Goal: Task Accomplishment & Management: Manage account settings

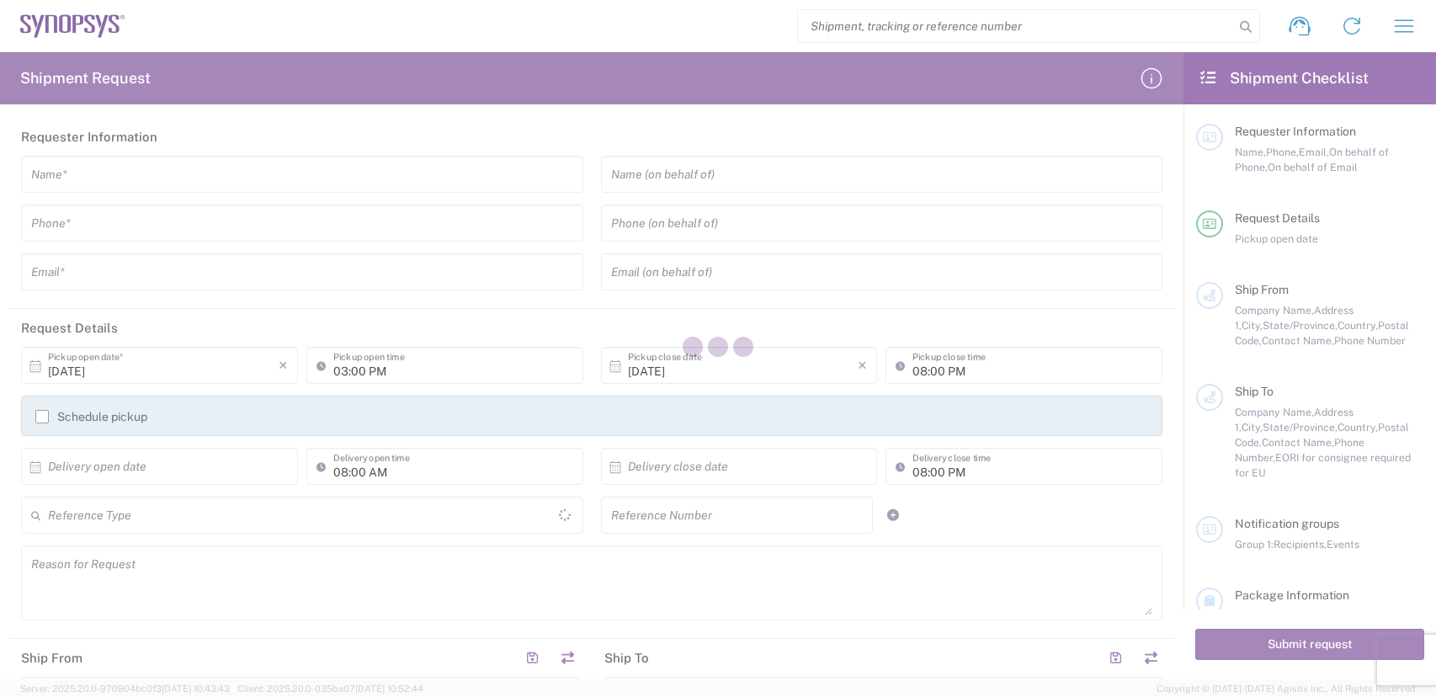
type input "United States"
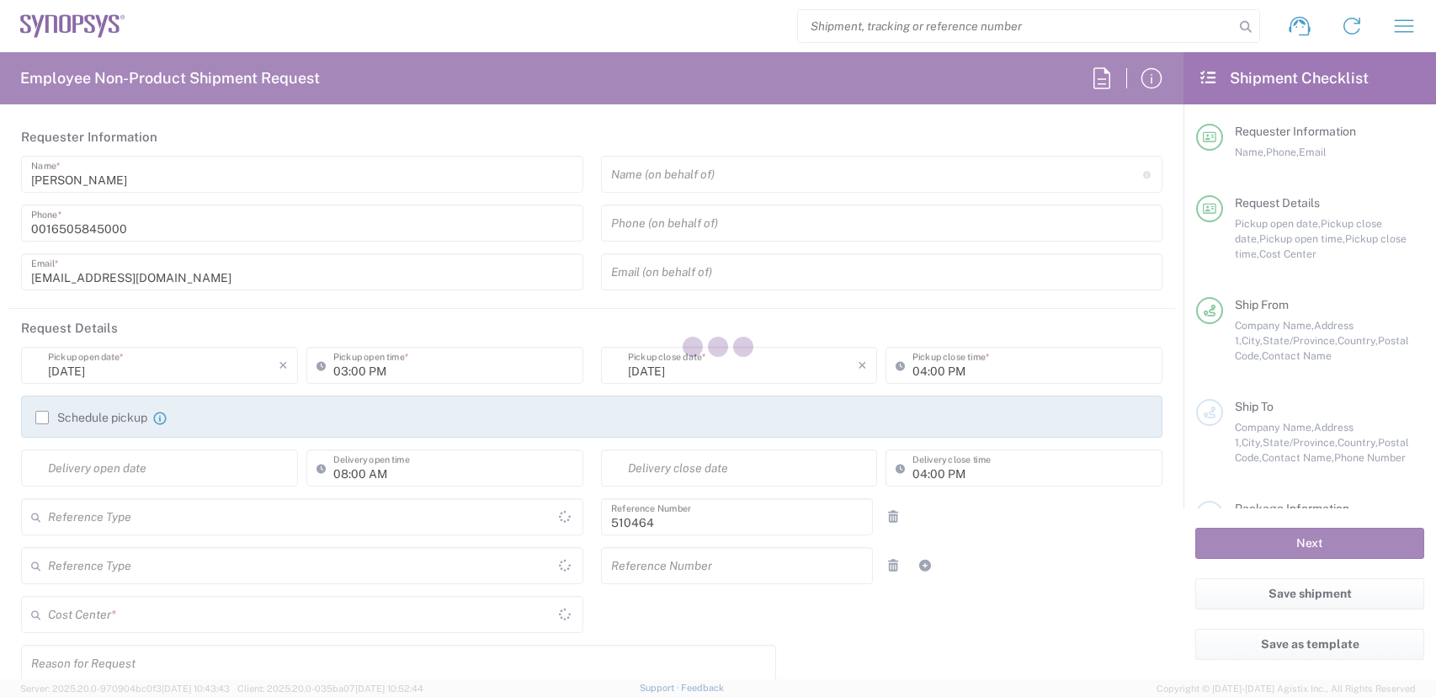
type input "Department"
type input "US01, SG, MSIP2, R&D 510464"
type input "Delivered at Place"
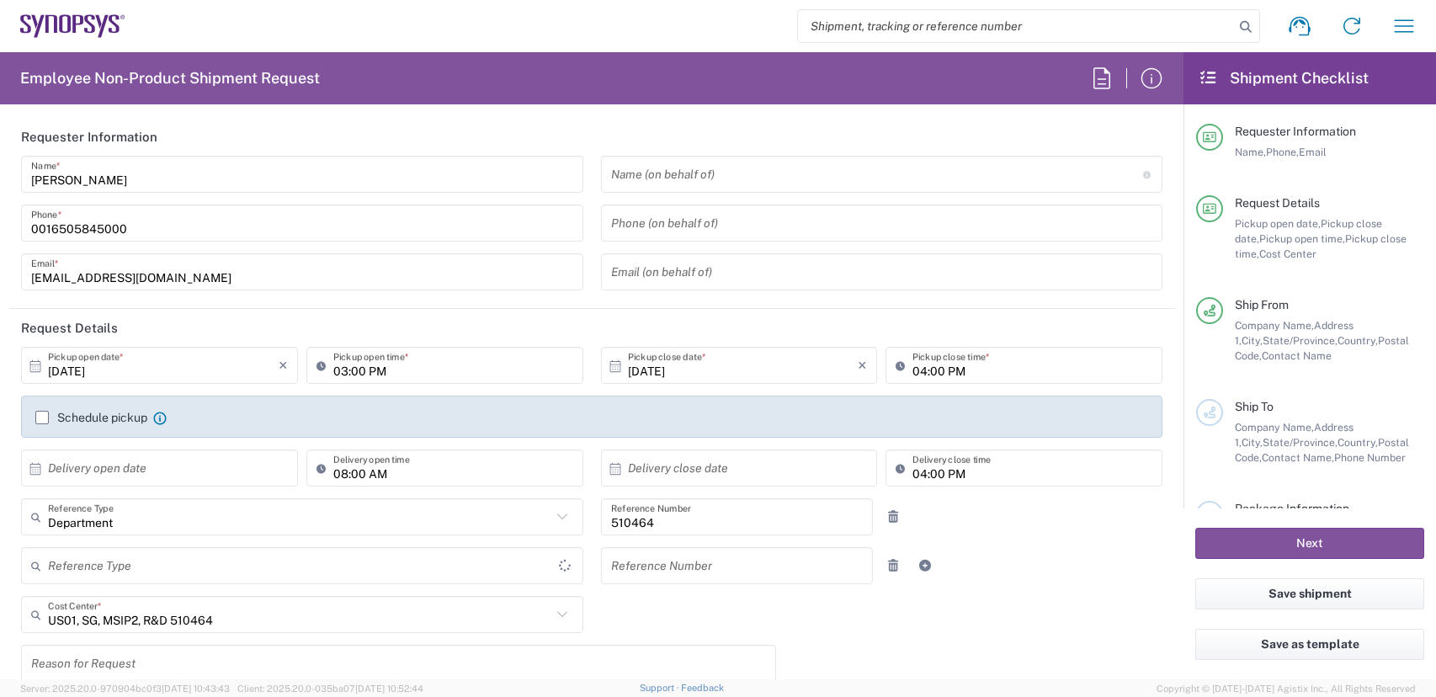
type input "[GEOGRAPHIC_DATA]"
type input "[US_STATE]"
type input "United States"
type input "Hillsboro US03"
click at [1401, 29] on icon "button" at bounding box center [1404, 26] width 27 height 27
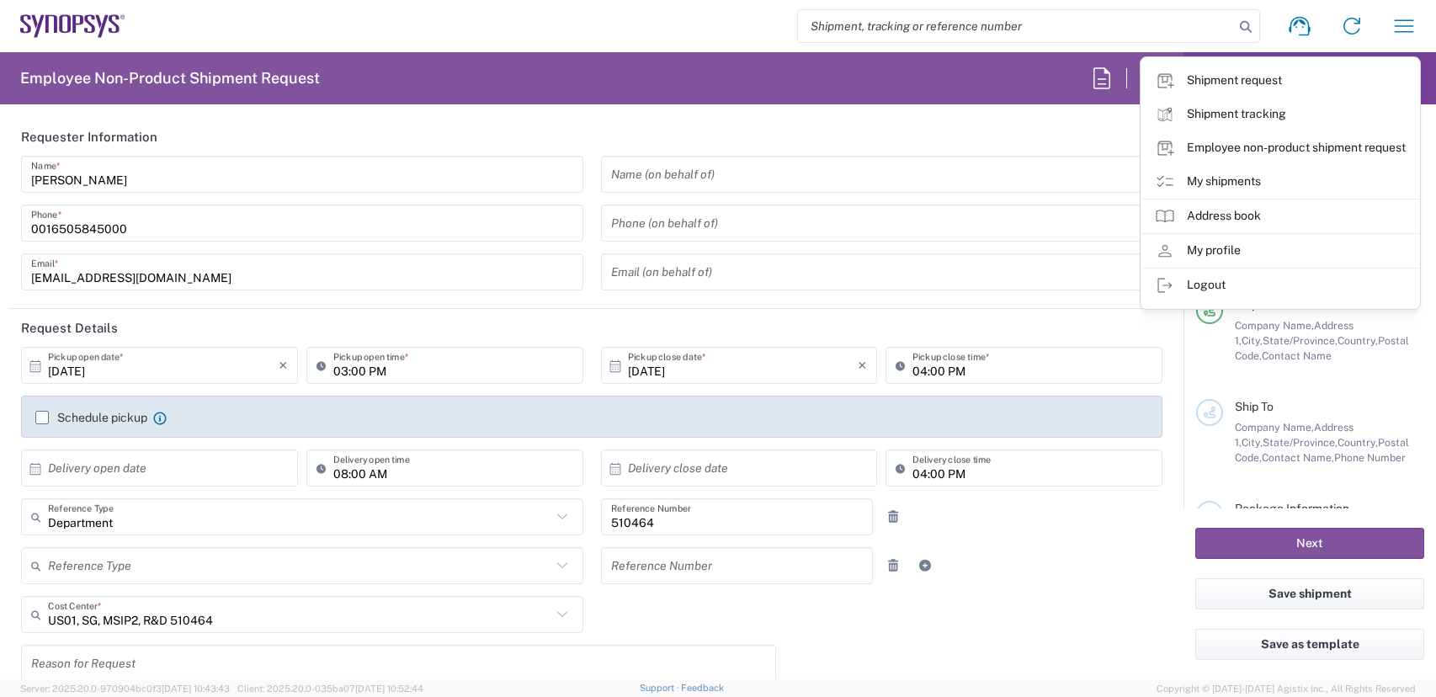
click at [1306, 180] on link "My shipments" at bounding box center [1280, 182] width 278 height 34
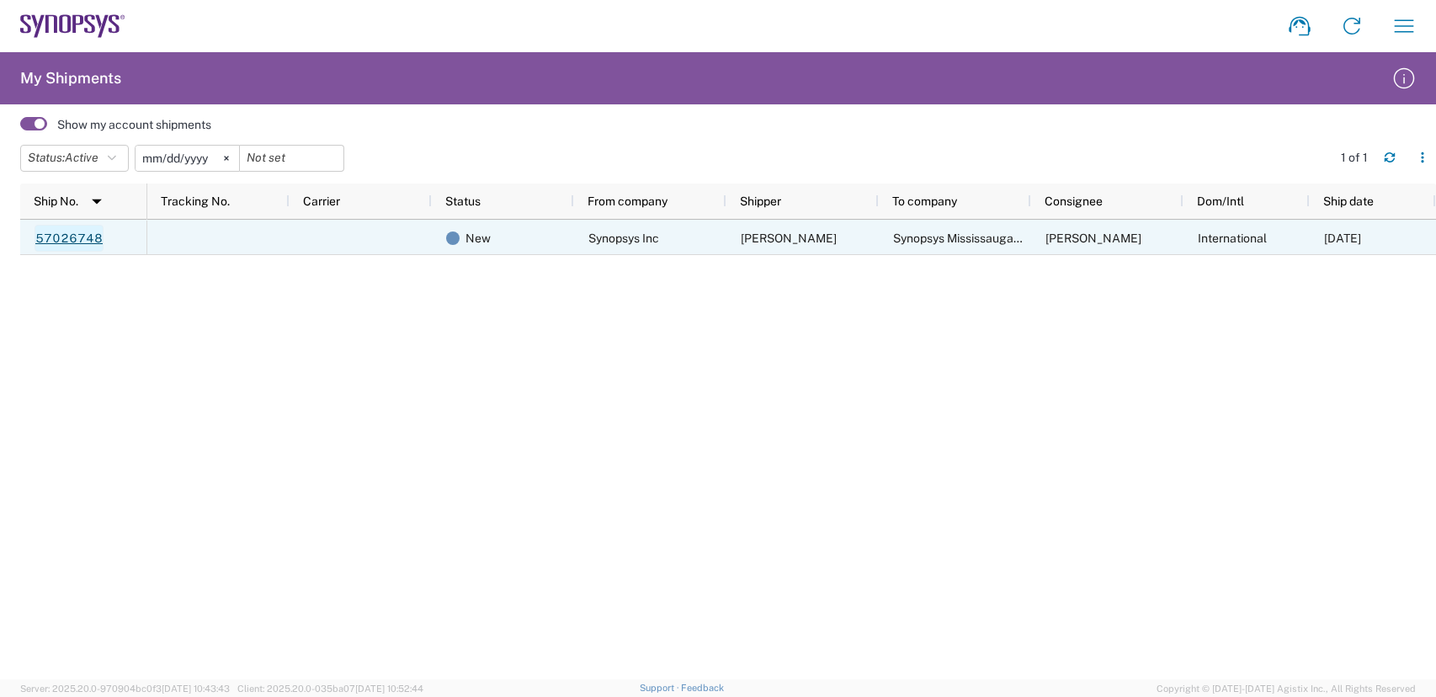
click at [65, 234] on link "57026748" at bounding box center [69, 238] width 69 height 27
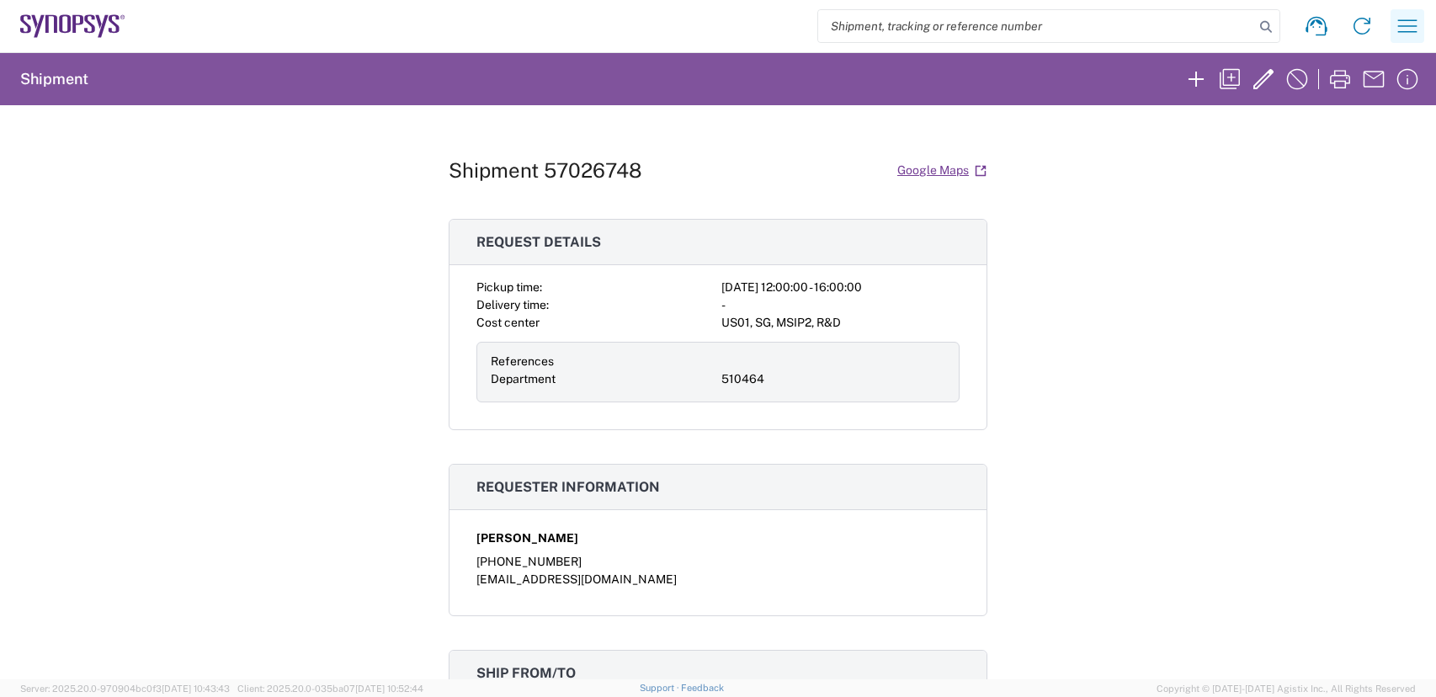
click at [1408, 22] on icon "button" at bounding box center [1407, 26] width 27 height 27
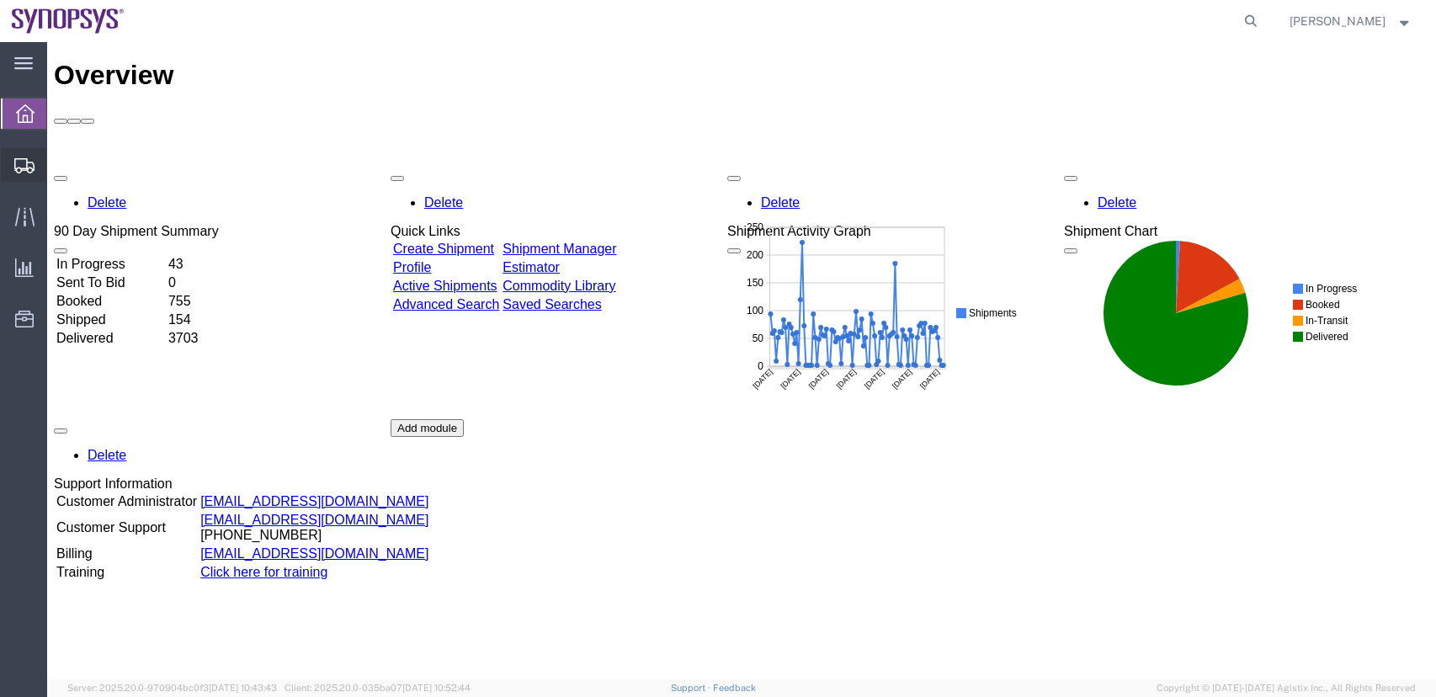
click at [0, 0] on span "Shipment Manager" at bounding box center [0, 0] width 0 height 0
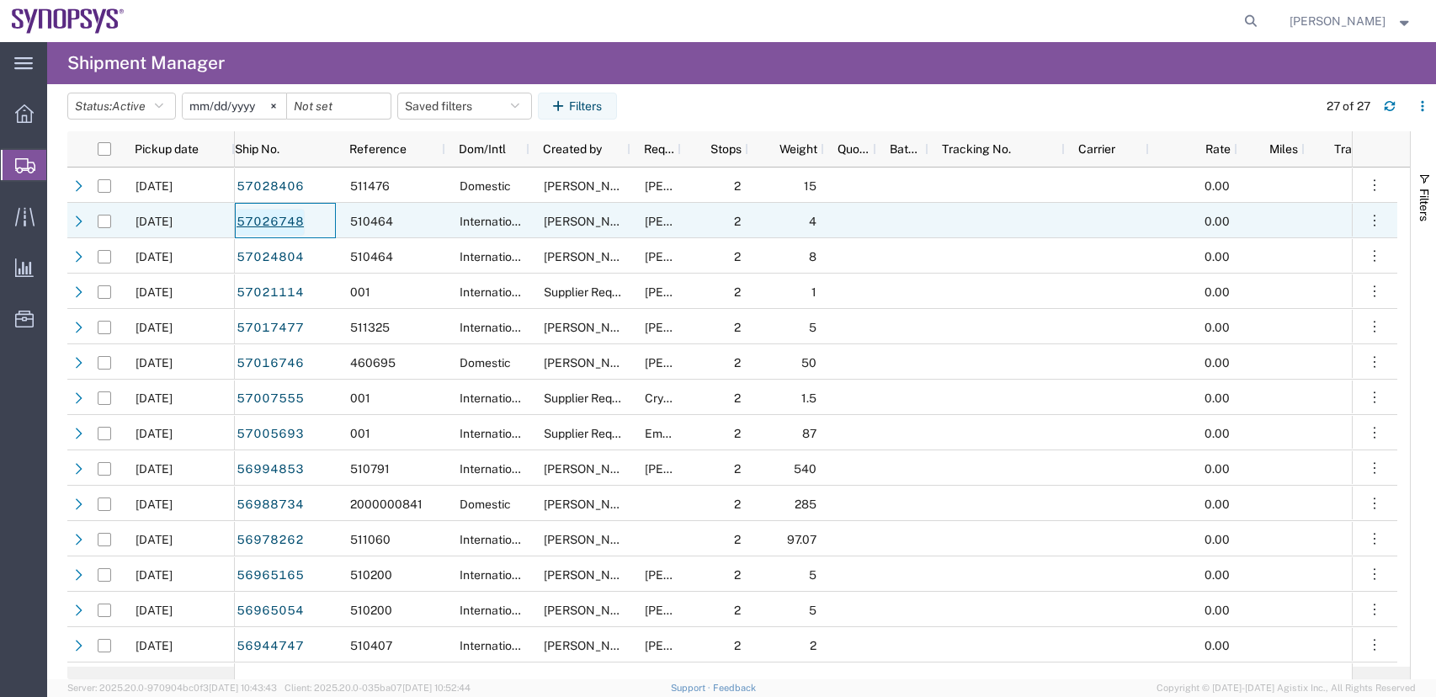
click at [264, 220] on link "57026748" at bounding box center [270, 222] width 69 height 27
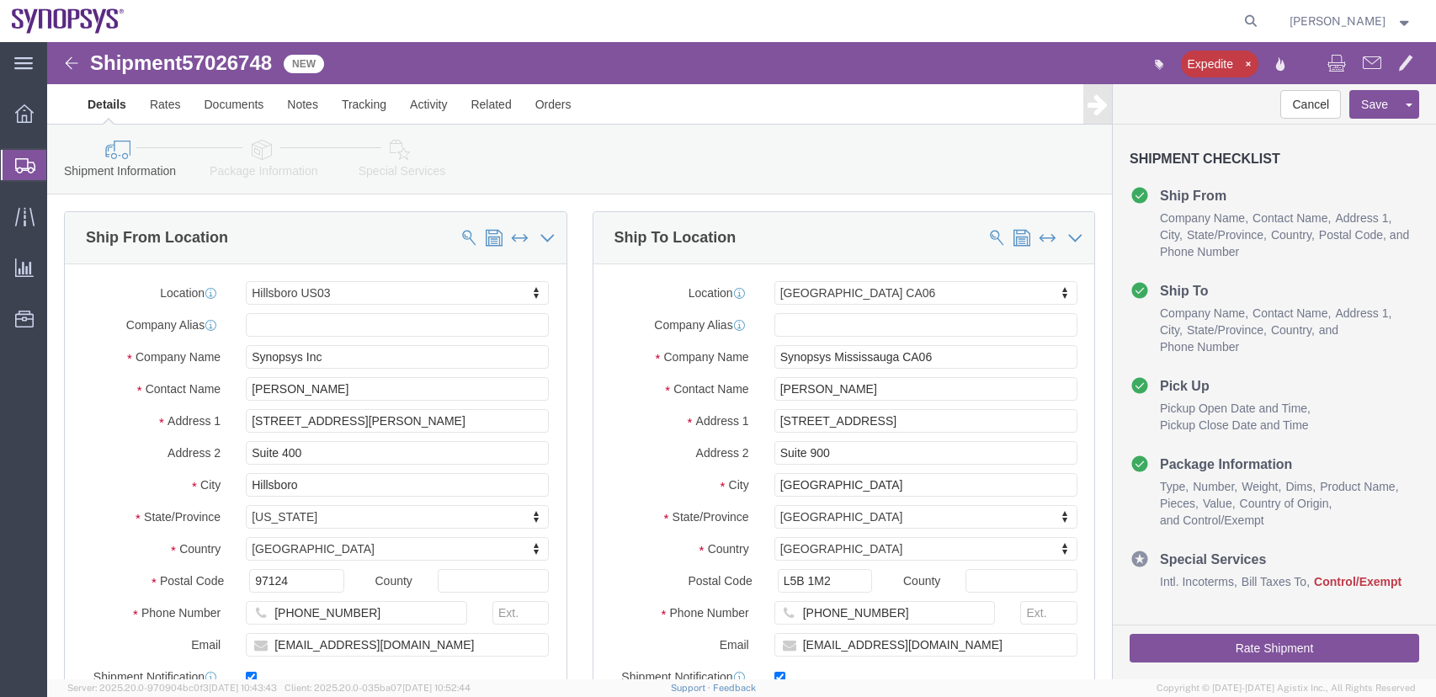
select select "63190"
select select "63078"
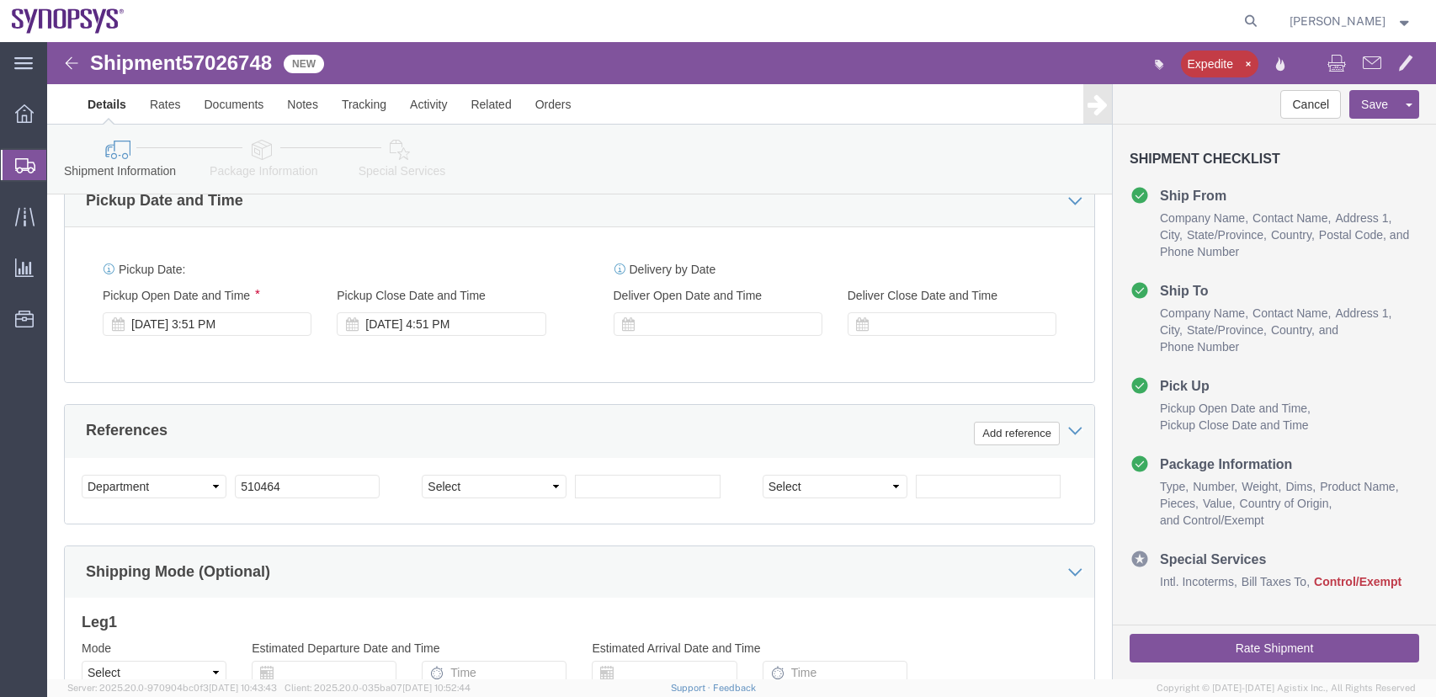
scroll to position [808, 0]
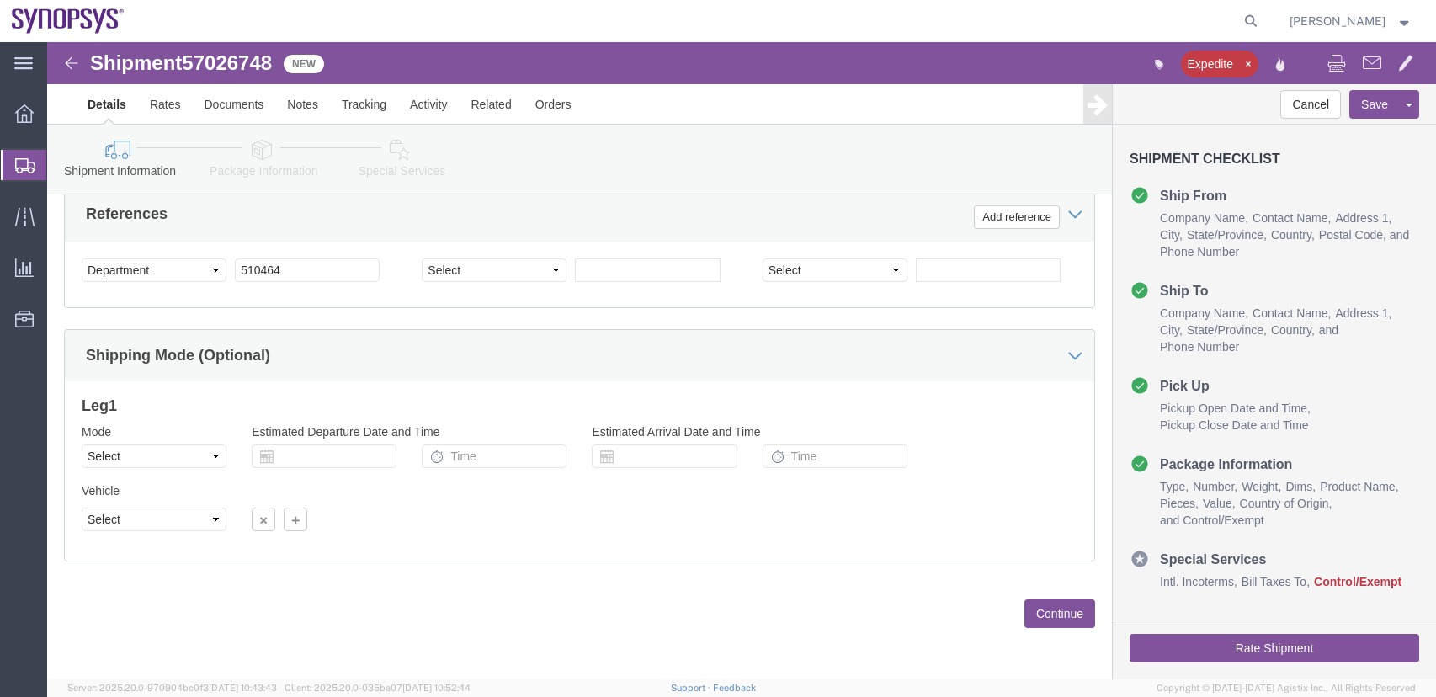
click button "Continue"
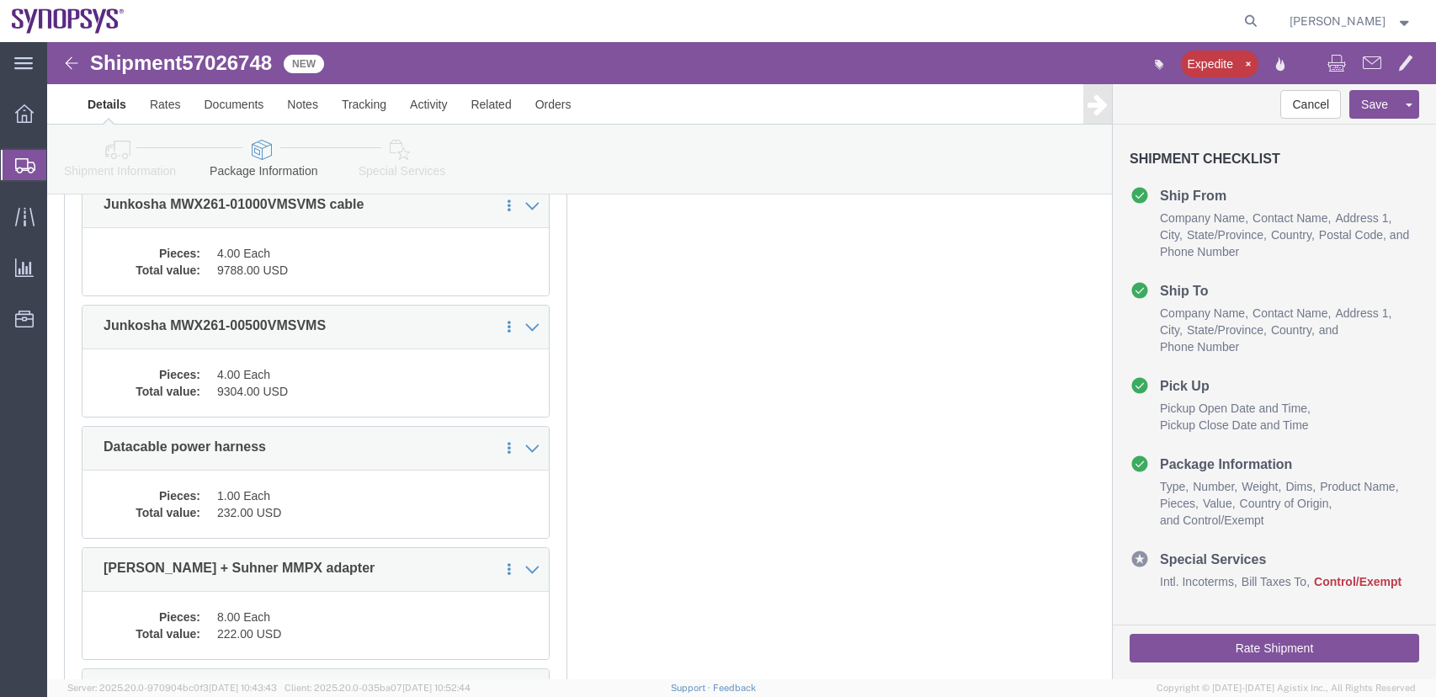
scroll to position [69, 0]
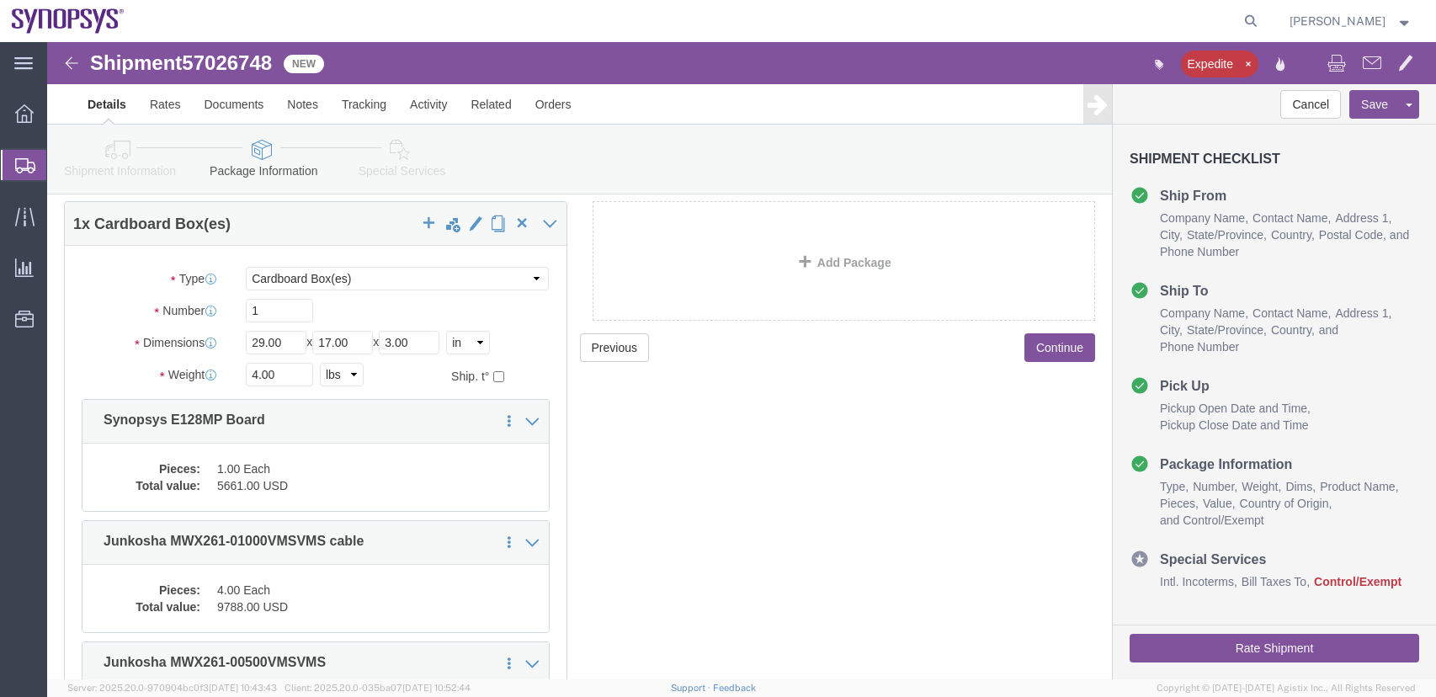
click button "Continue"
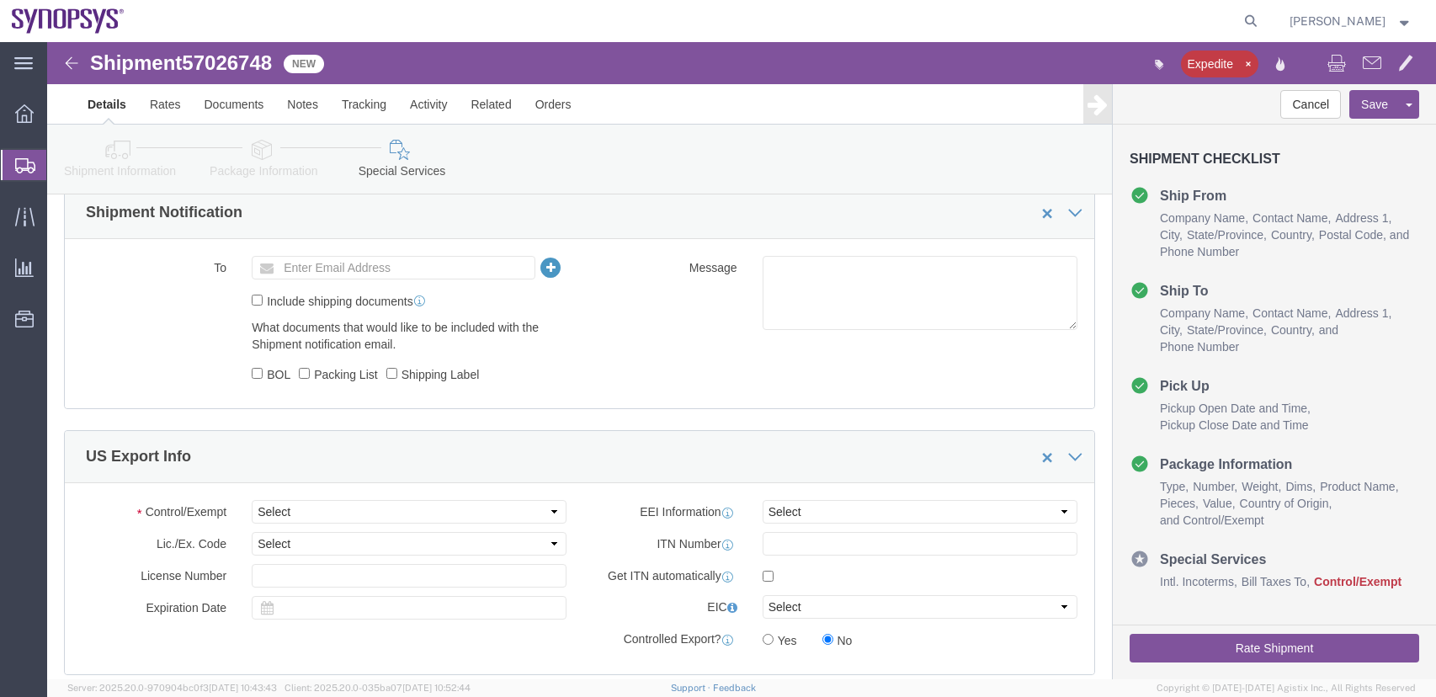
scroll to position [1163, 0]
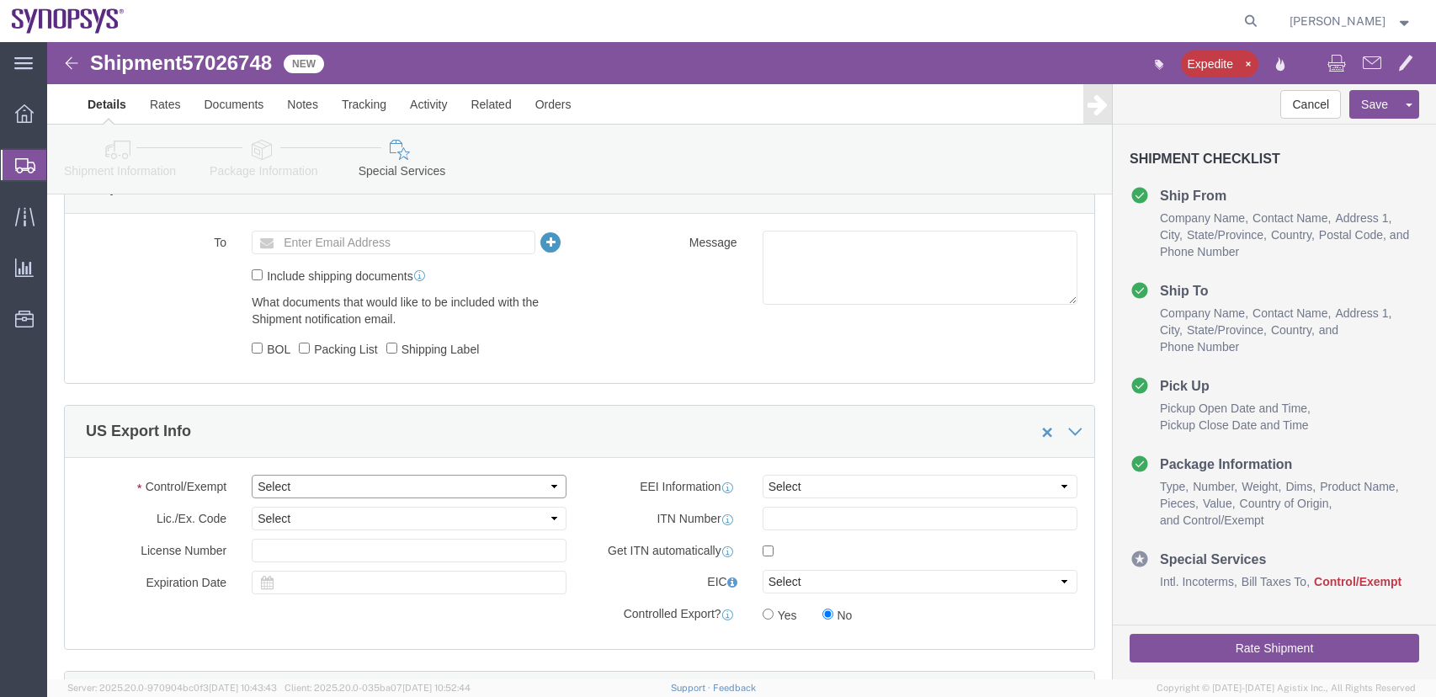
click select "Select ATF BIS DEA EPA FDA FTR ITAR OFAC Other (OPA)"
select select "BIS"
click select "Select ATF BIS DEA EPA FDA FTR ITAR OFAC Other (OPA)"
click select "Select AES-Direct EEI Carrier File EEI EEI Exempt"
drag, startPoint x: 232, startPoint y: 17, endPoint x: 40, endPoint y: 30, distance: 193.2
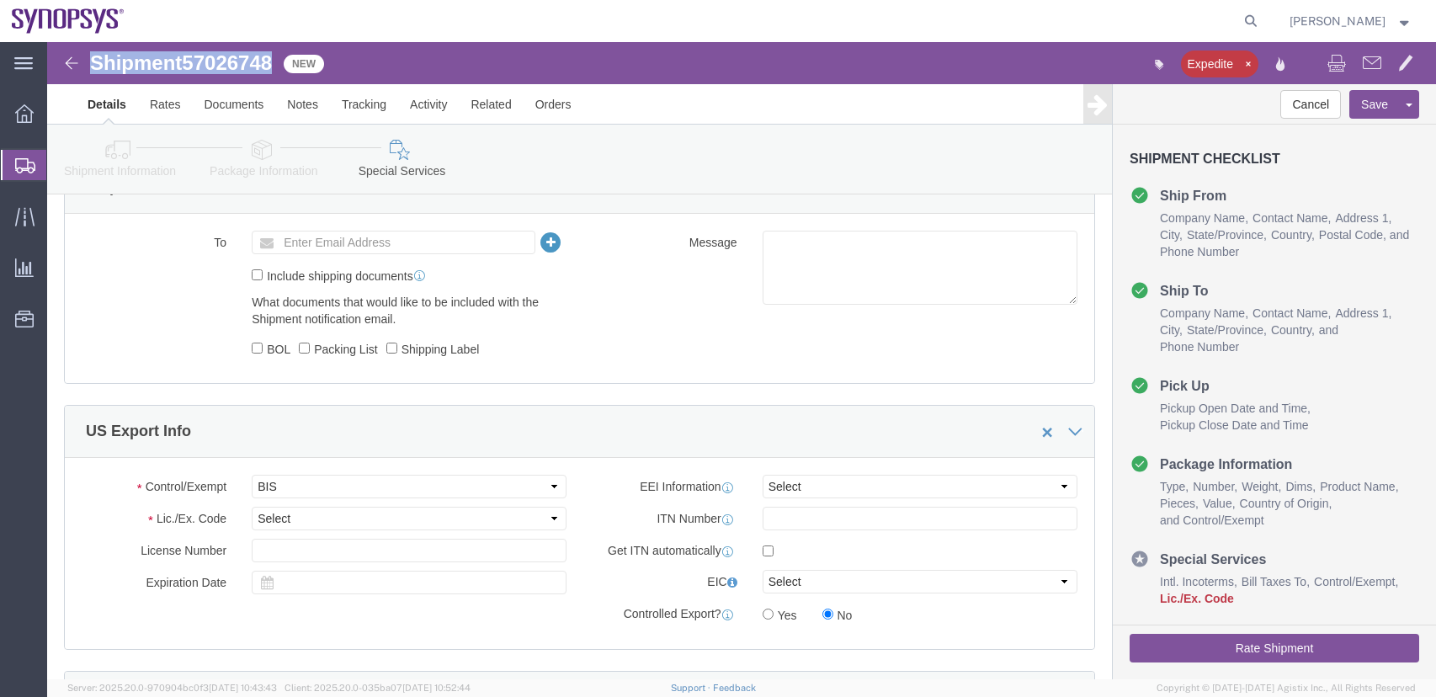
click div "Shipment 57026748 New"
copy h1 "Shipment 57026748"
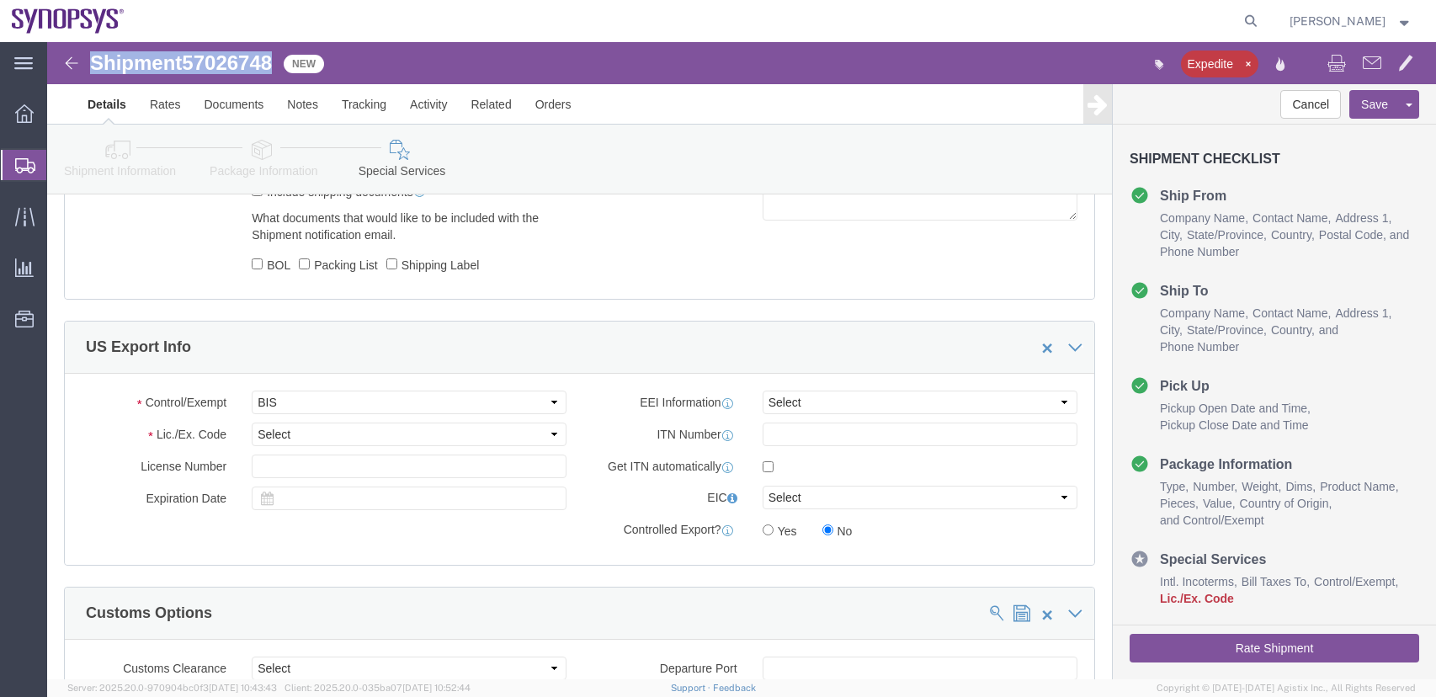
scroll to position [1332, 0]
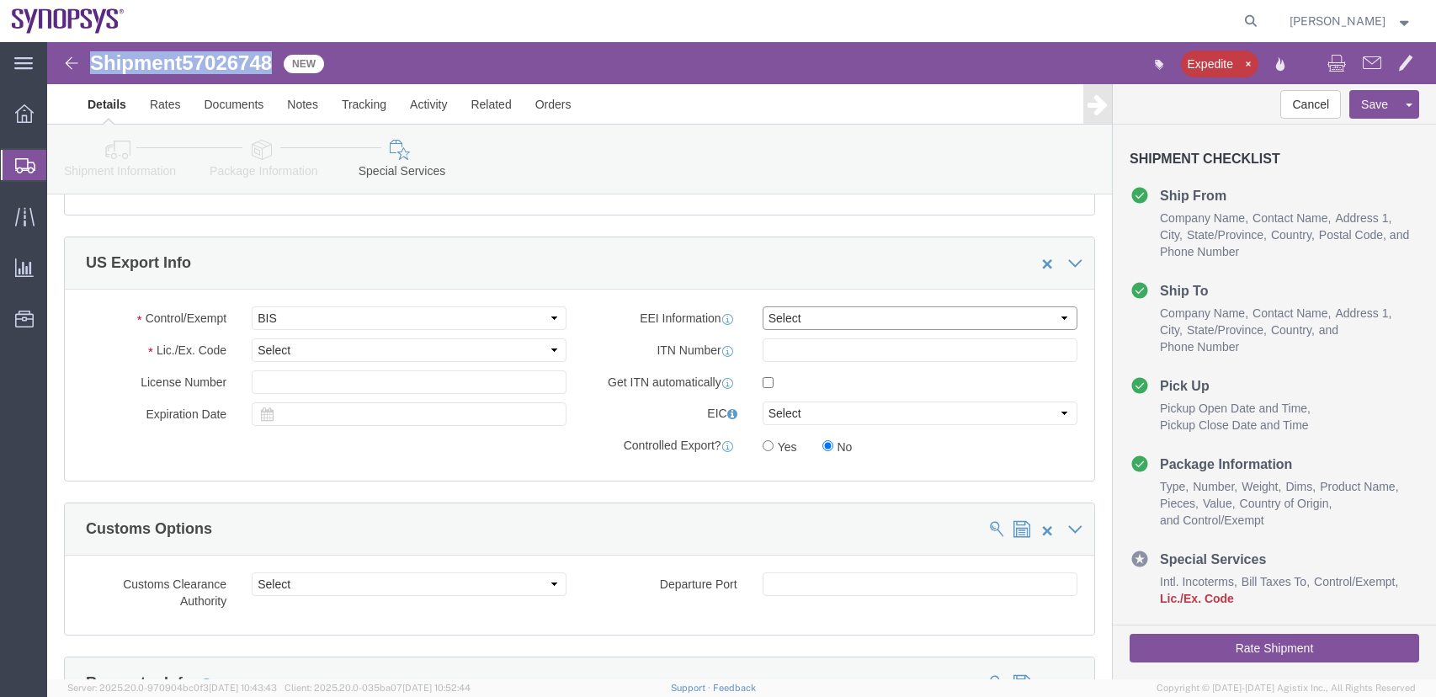
click select "Select AES-Direct EEI Carrier File EEI EEI Exempt"
click select "Select AGR-Agricultural APP-Computers APR-Additional Permissive Exports AVS-Air…"
select select "NLR"
click select "Select AGR-Agricultural APP-Computers APR-Additional Permissive Exports AVS-Air…"
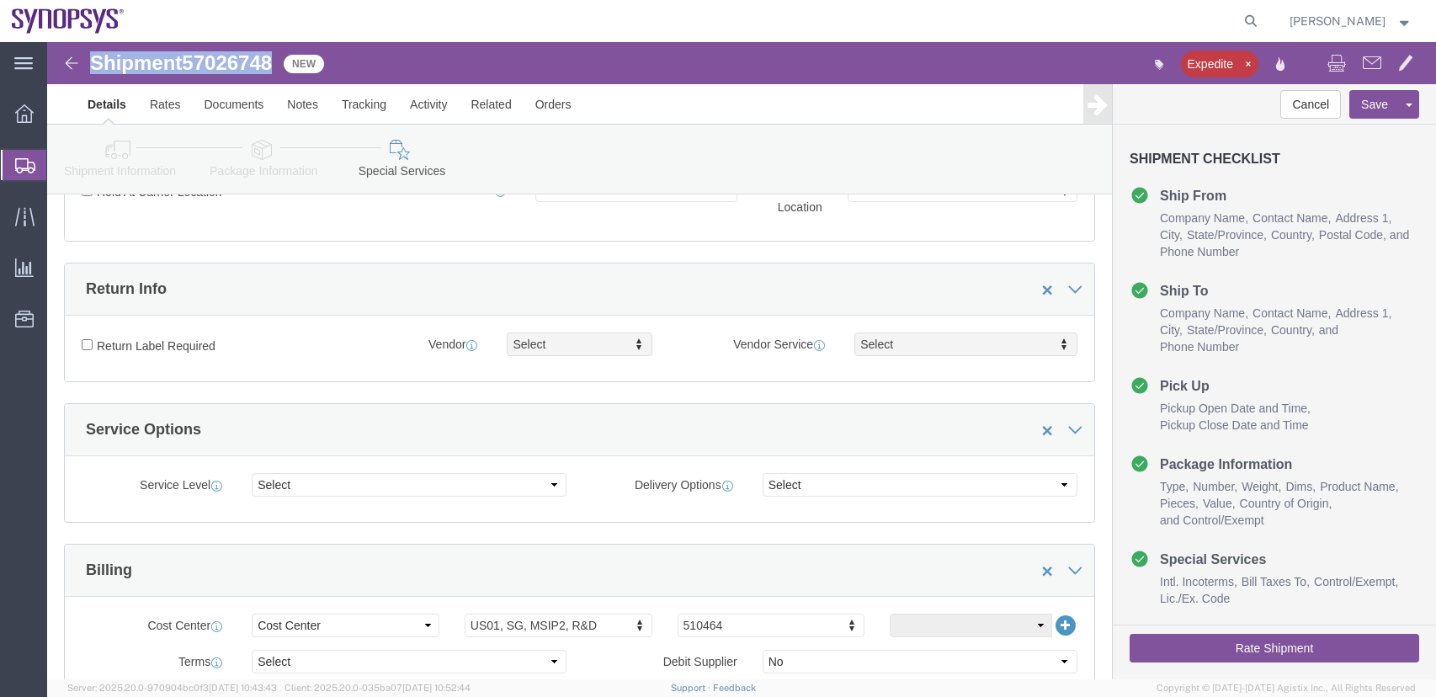
scroll to position [0, 0]
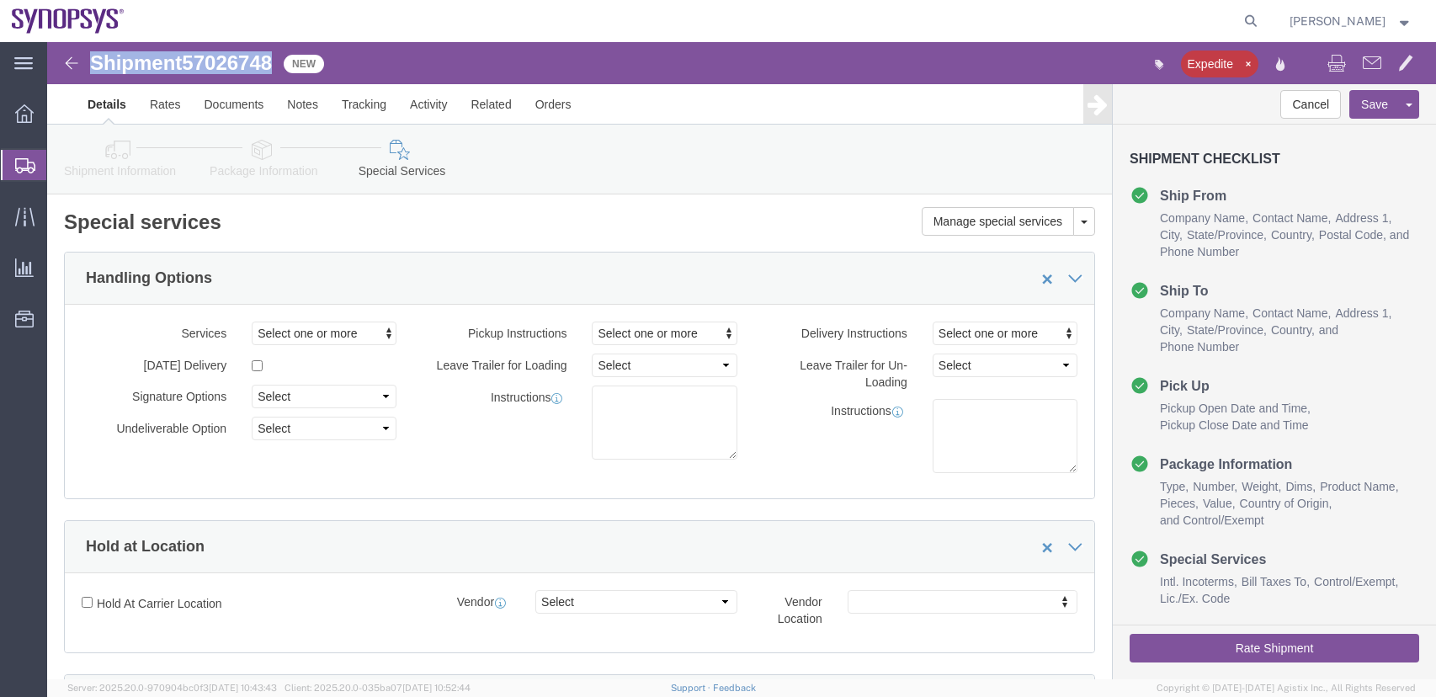
drag, startPoint x: 1242, startPoint y: 605, endPoint x: 1231, endPoint y: 604, distance: 11.1
click button "Rate Shipment"
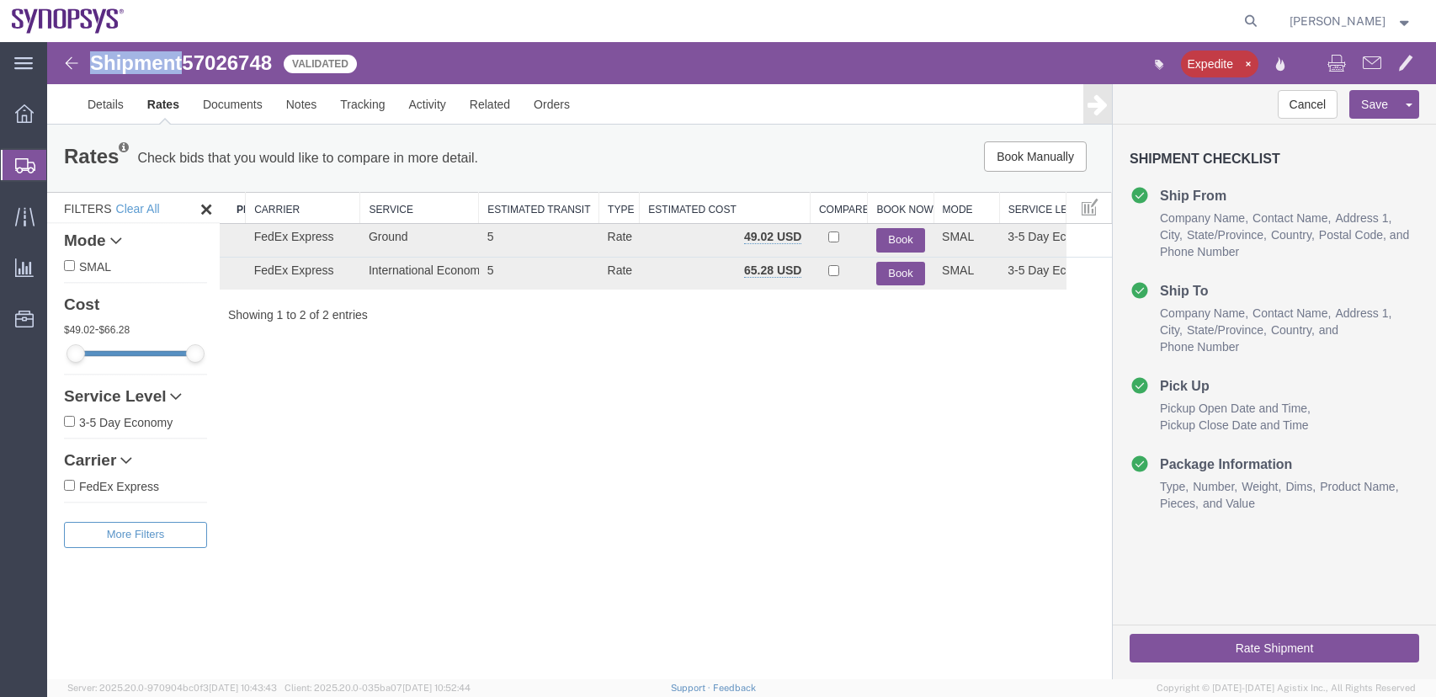
drag, startPoint x: 261, startPoint y: 209, endPoint x: 229, endPoint y: 194, distance: 35.0
click at [229, 194] on div "Search: Preferred Carrier Carrier Service Estimated Transit Type Estimated Cost…" at bounding box center [666, 257] width 892 height 131
click at [1316, 644] on button "Rate Shipment" at bounding box center [1275, 648] width 290 height 29
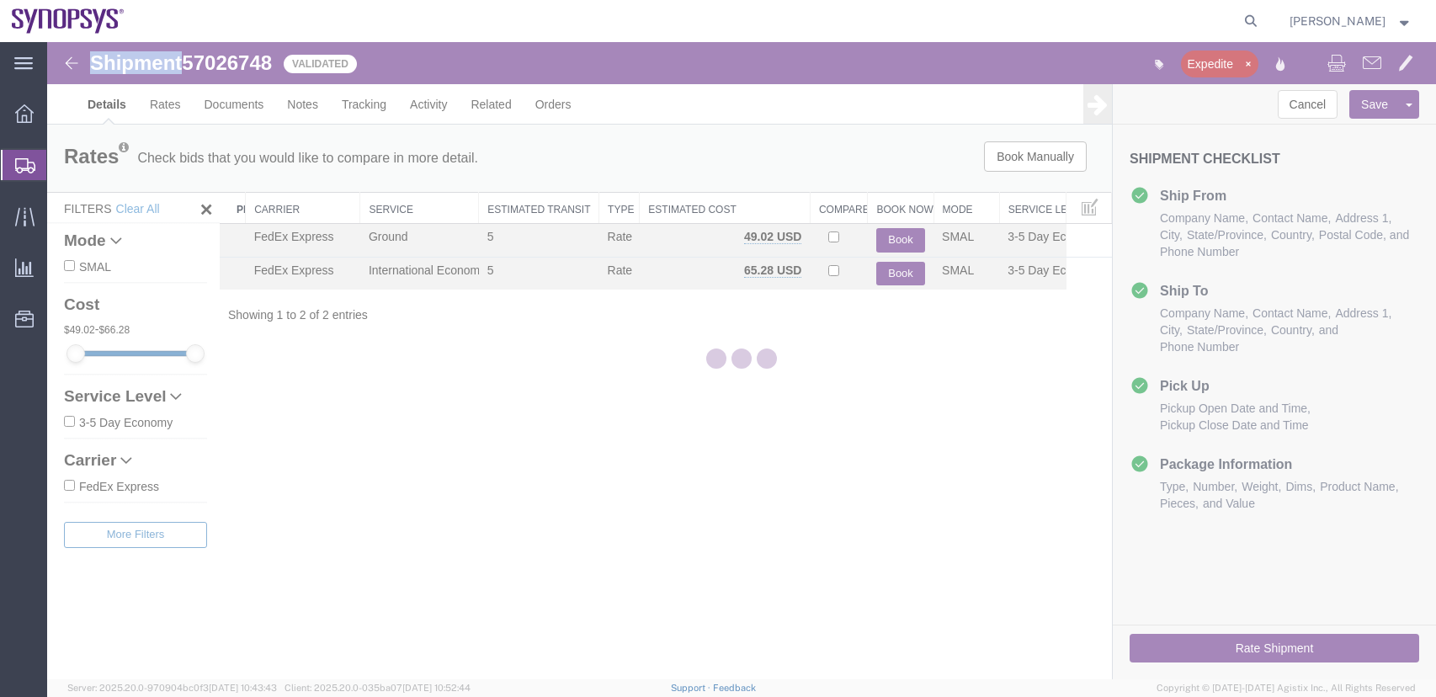
select select "63190"
select select "63078"
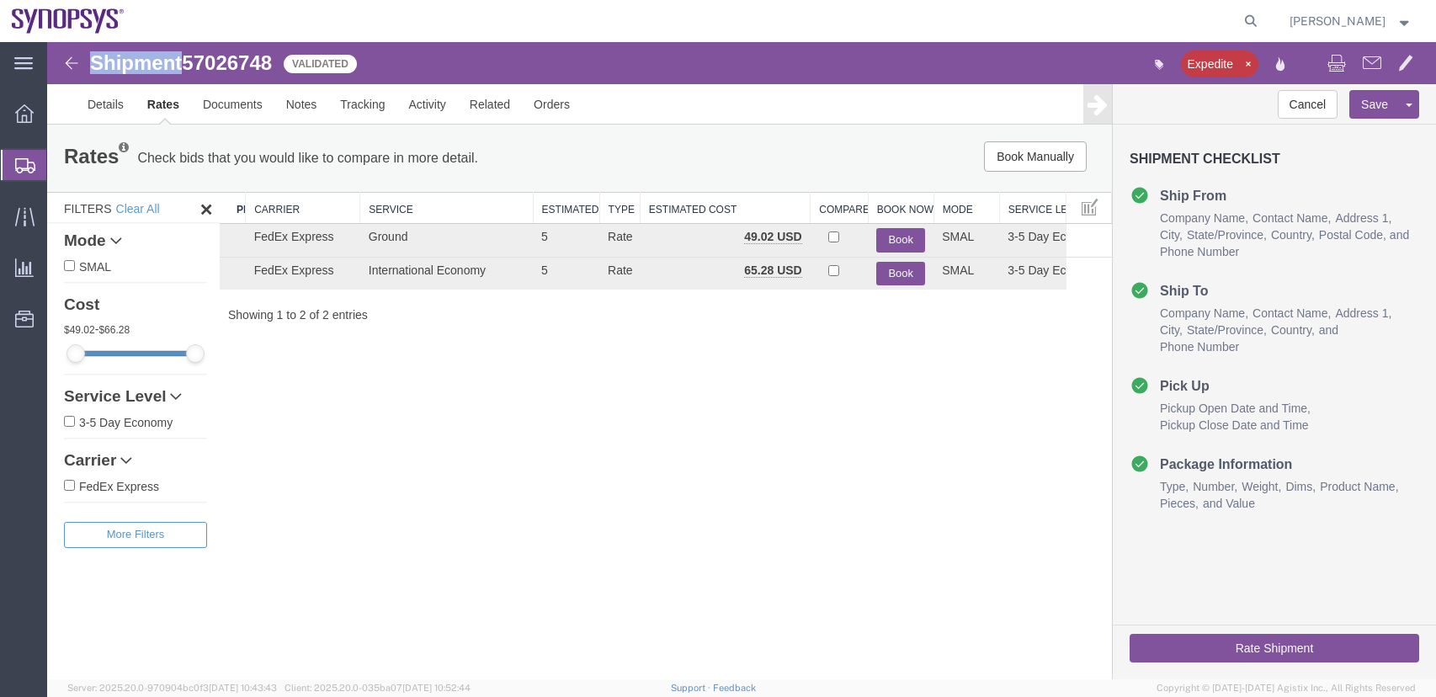
drag, startPoint x: 476, startPoint y: 205, endPoint x: 531, endPoint y: 211, distance: 55.1
click at [531, 211] on div "Search: Preferred Carrier Carrier Service Estimated Transit Type Estimated Cost…" at bounding box center [666, 257] width 892 height 131
click at [70, 481] on input "FedEx Express" at bounding box center [69, 485] width 11 height 11
checkbox input "true"
click at [175, 392] on icon at bounding box center [176, 397] width 12 height 12
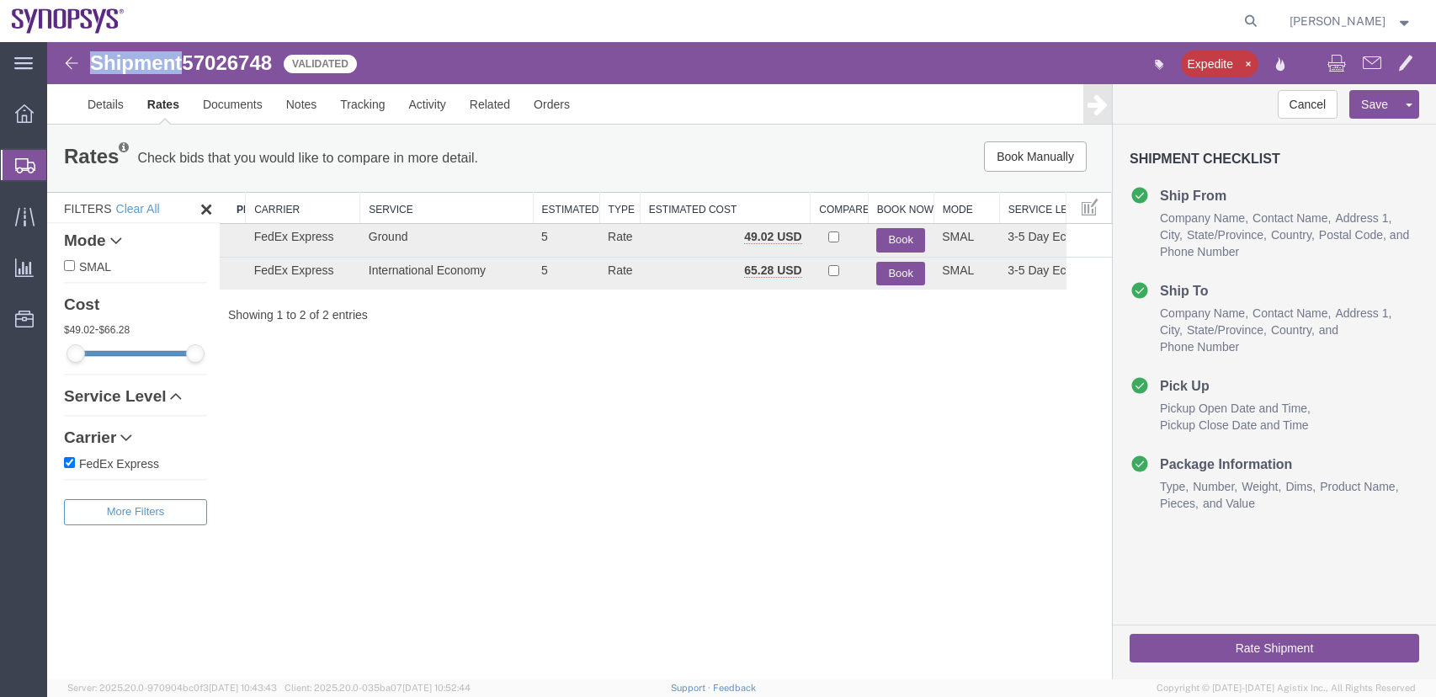
click at [175, 391] on icon at bounding box center [176, 397] width 12 height 12
click at [166, 528] on button "Filters" at bounding box center [135, 535] width 143 height 26
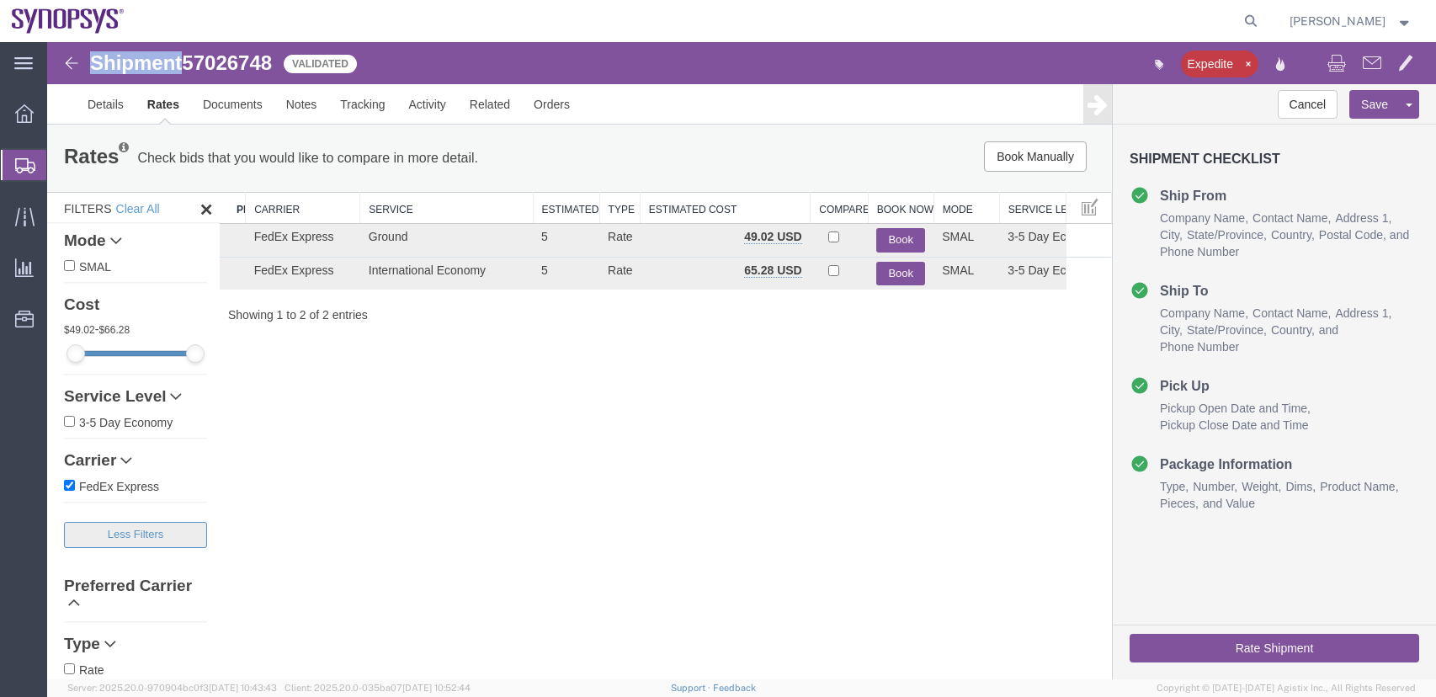
scroll to position [98, 0]
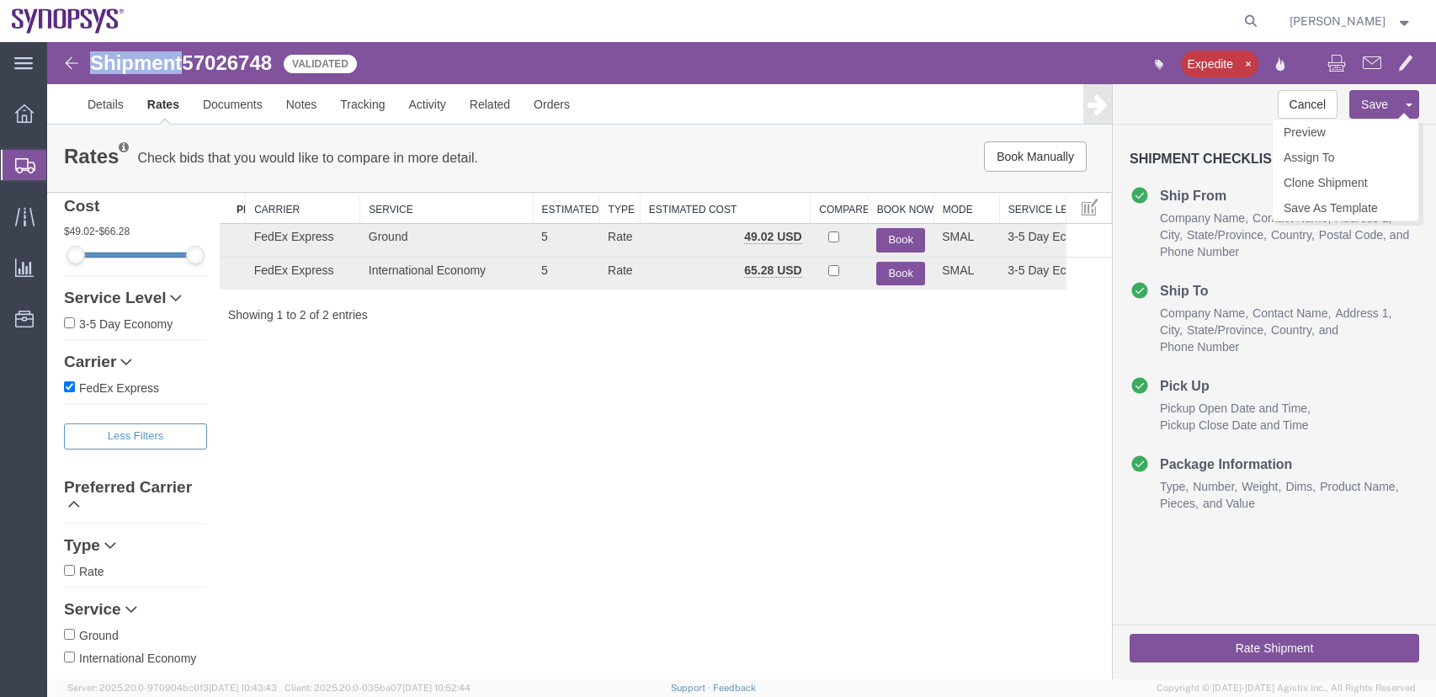
click at [1396, 101] on button "Save" at bounding box center [1374, 104] width 51 height 29
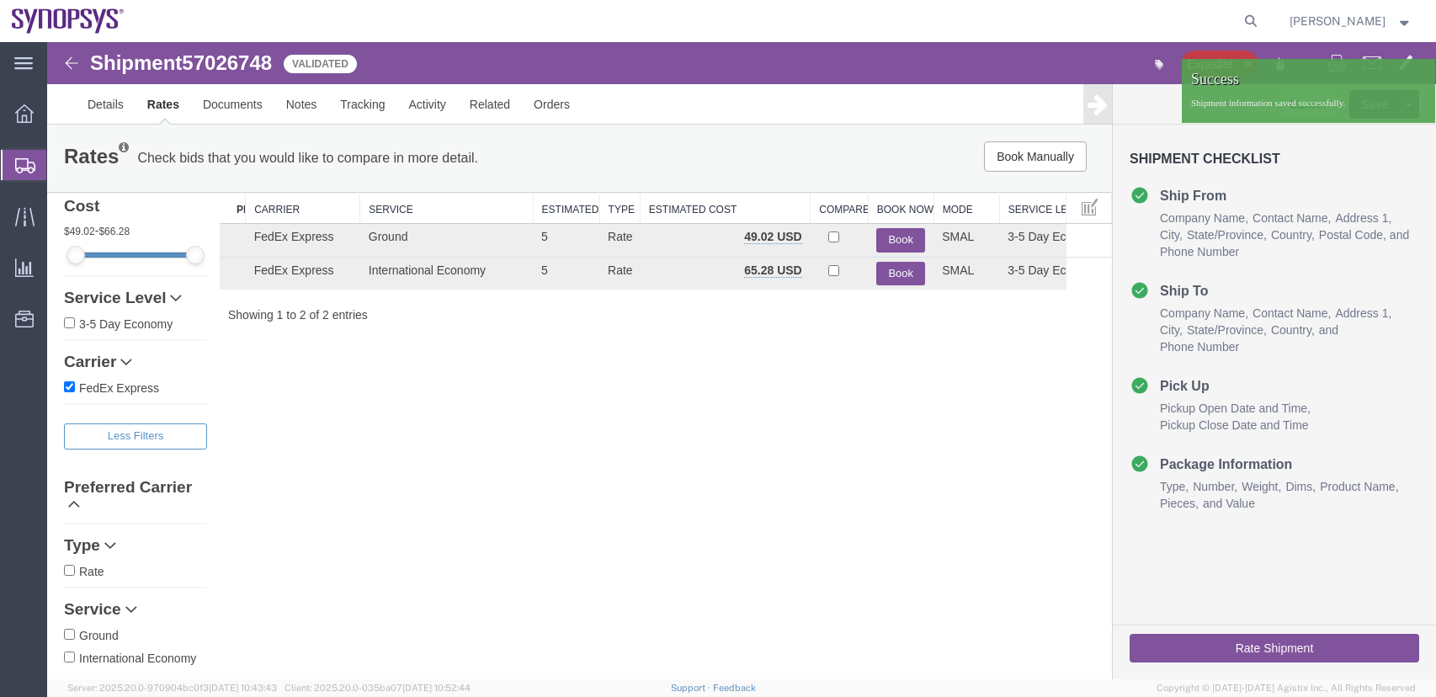
click at [726, 498] on div "Shipment 57026748 2 of 2 Validated Expedite Details Rates Documents Notes Track…" at bounding box center [741, 360] width 1389 height 637
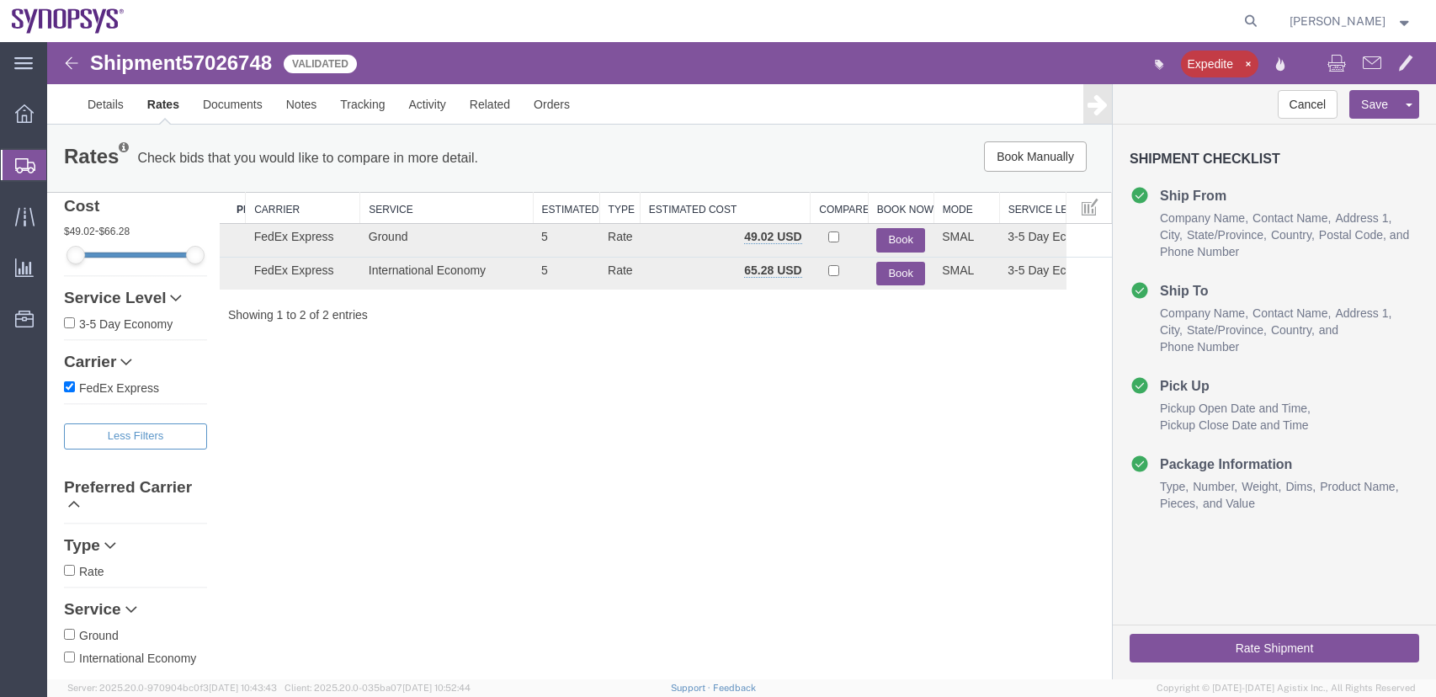
click at [74, 62] on img at bounding box center [71, 63] width 20 height 20
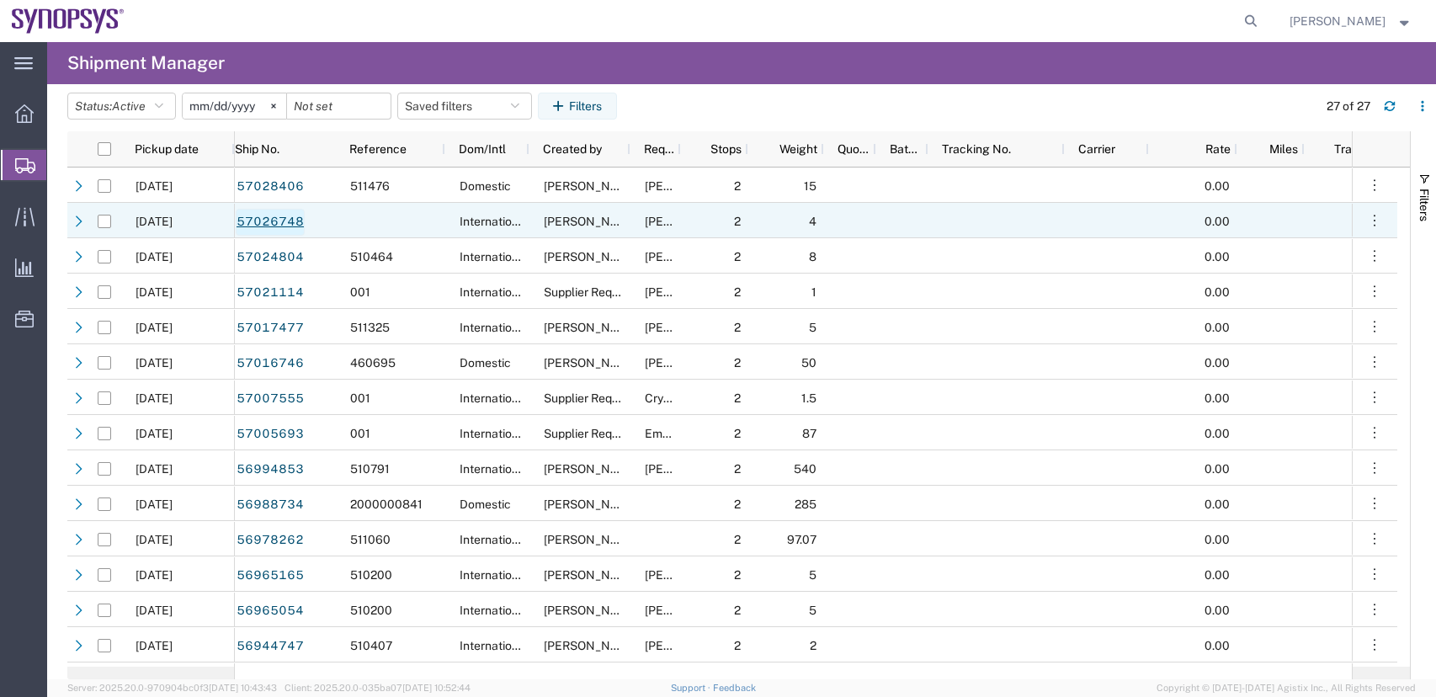
click at [263, 221] on link "57026748" at bounding box center [270, 222] width 69 height 27
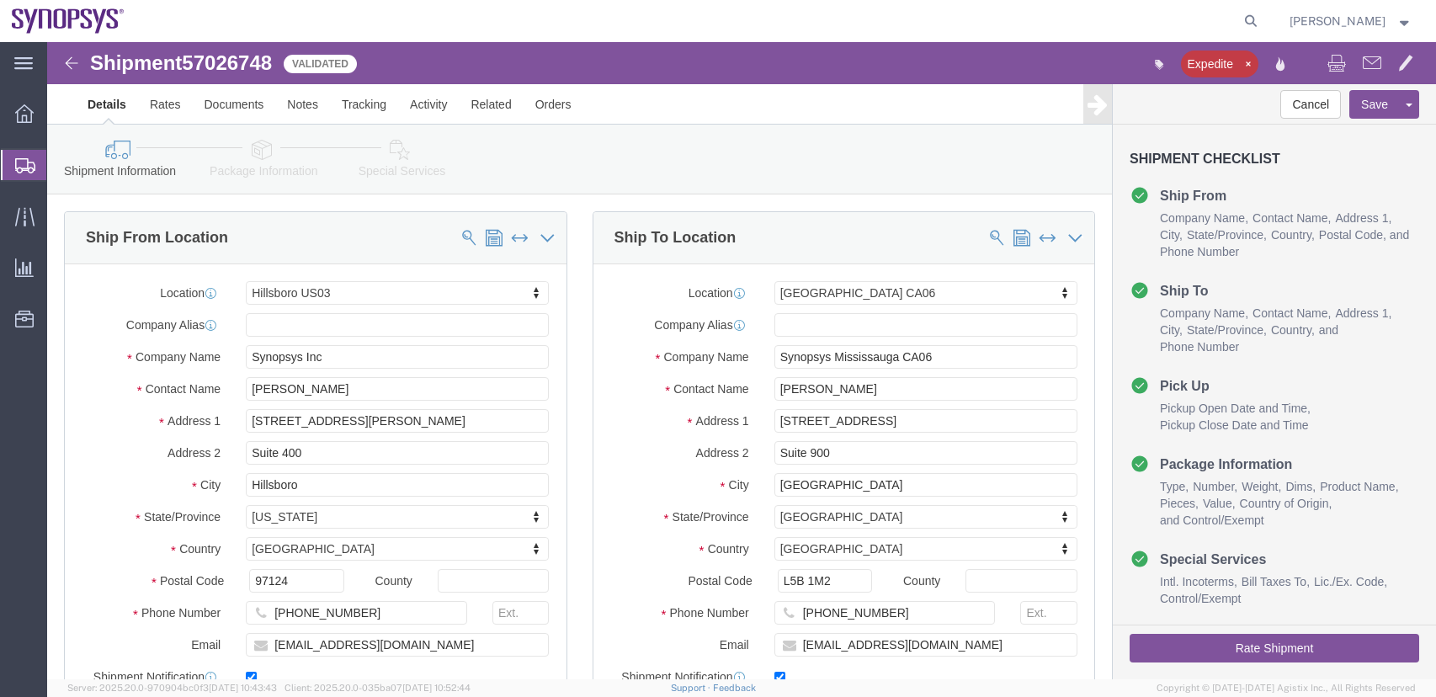
select select "63190"
select select "63078"
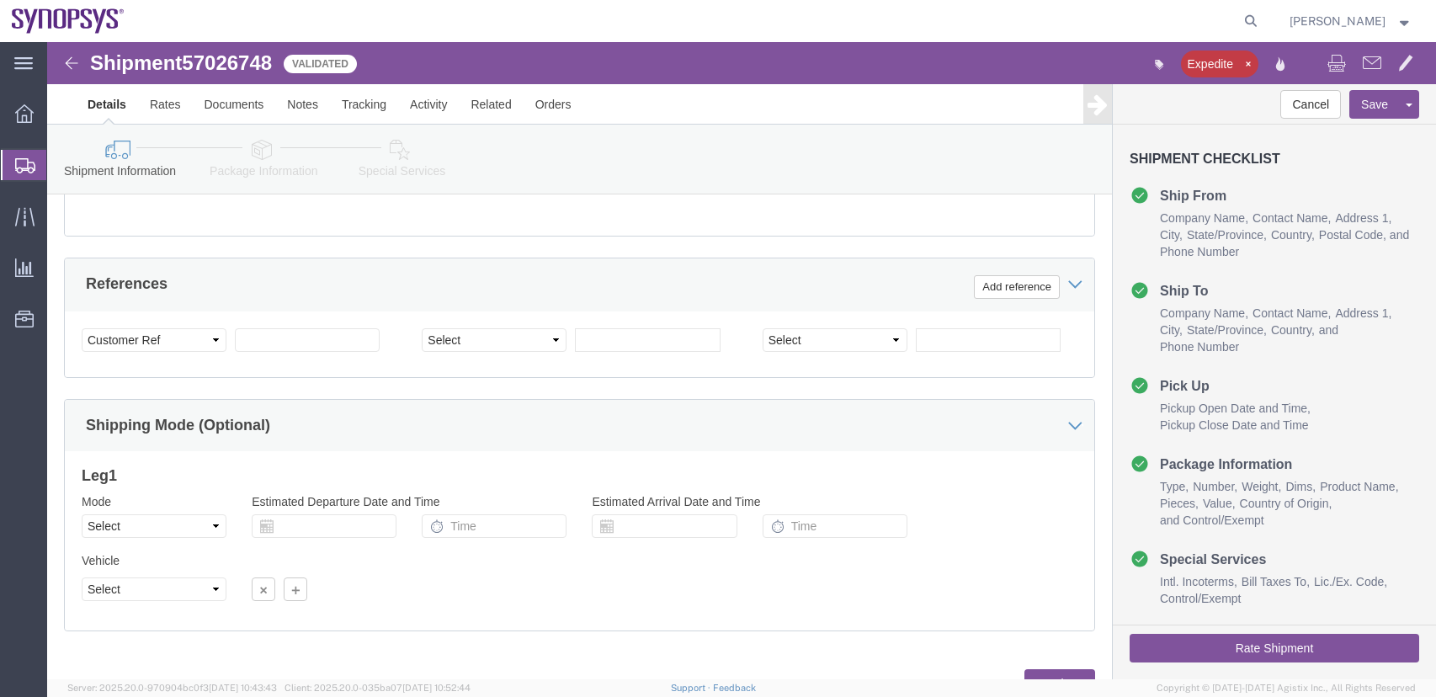
scroll to position [808, 0]
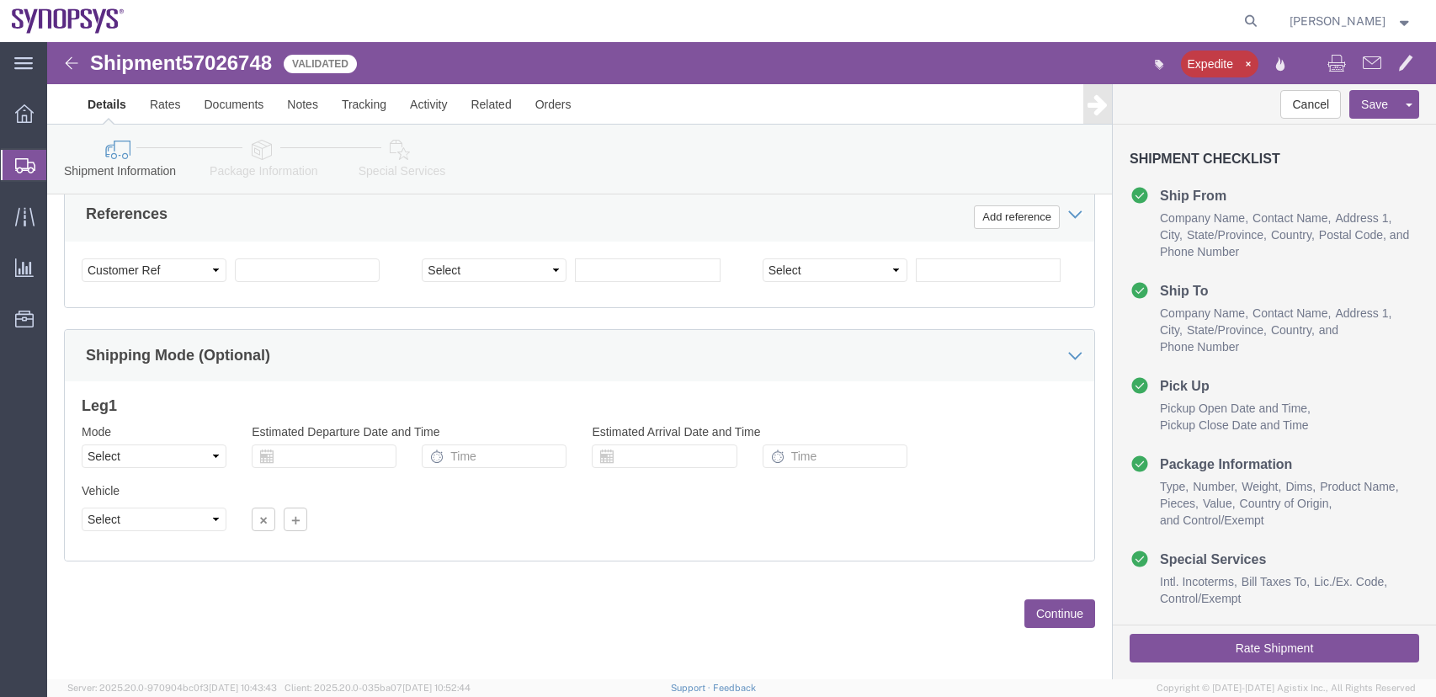
click button "Rate Shipment"
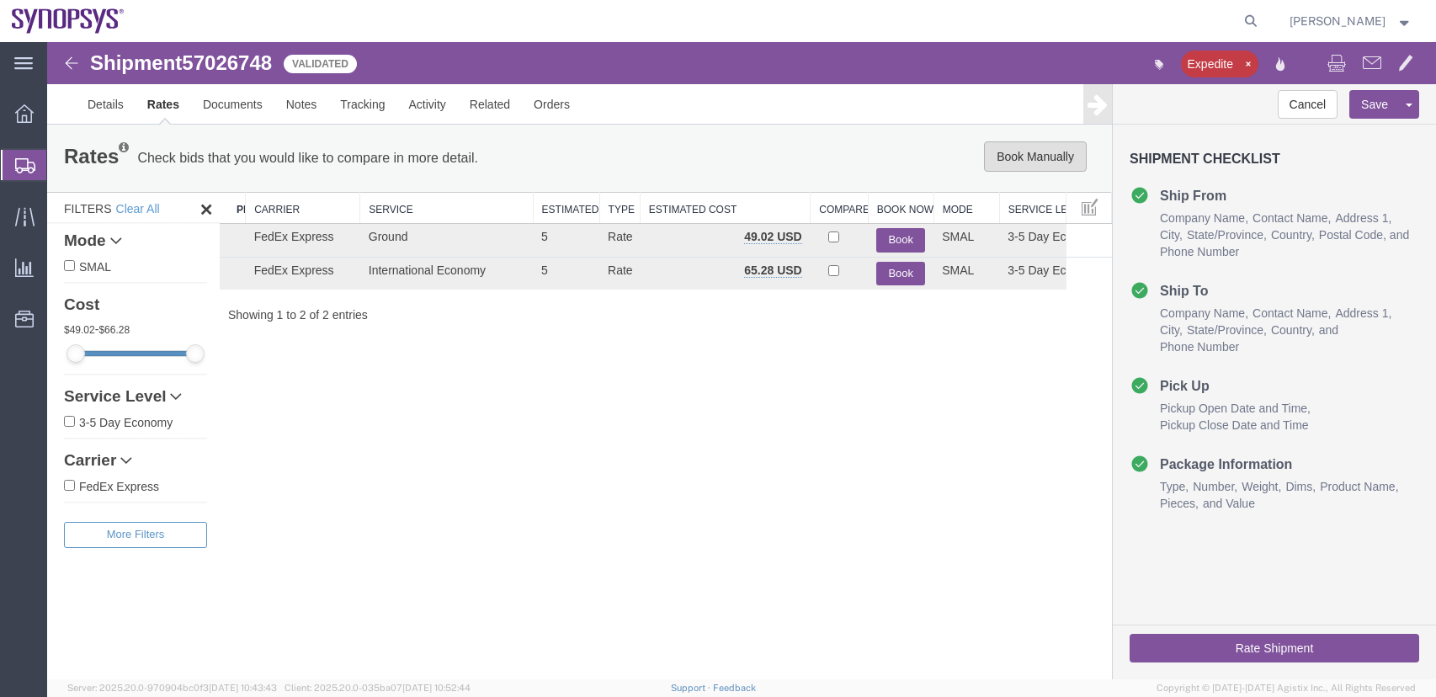
click at [1037, 155] on button "Book Manually" at bounding box center [1035, 156] width 103 height 30
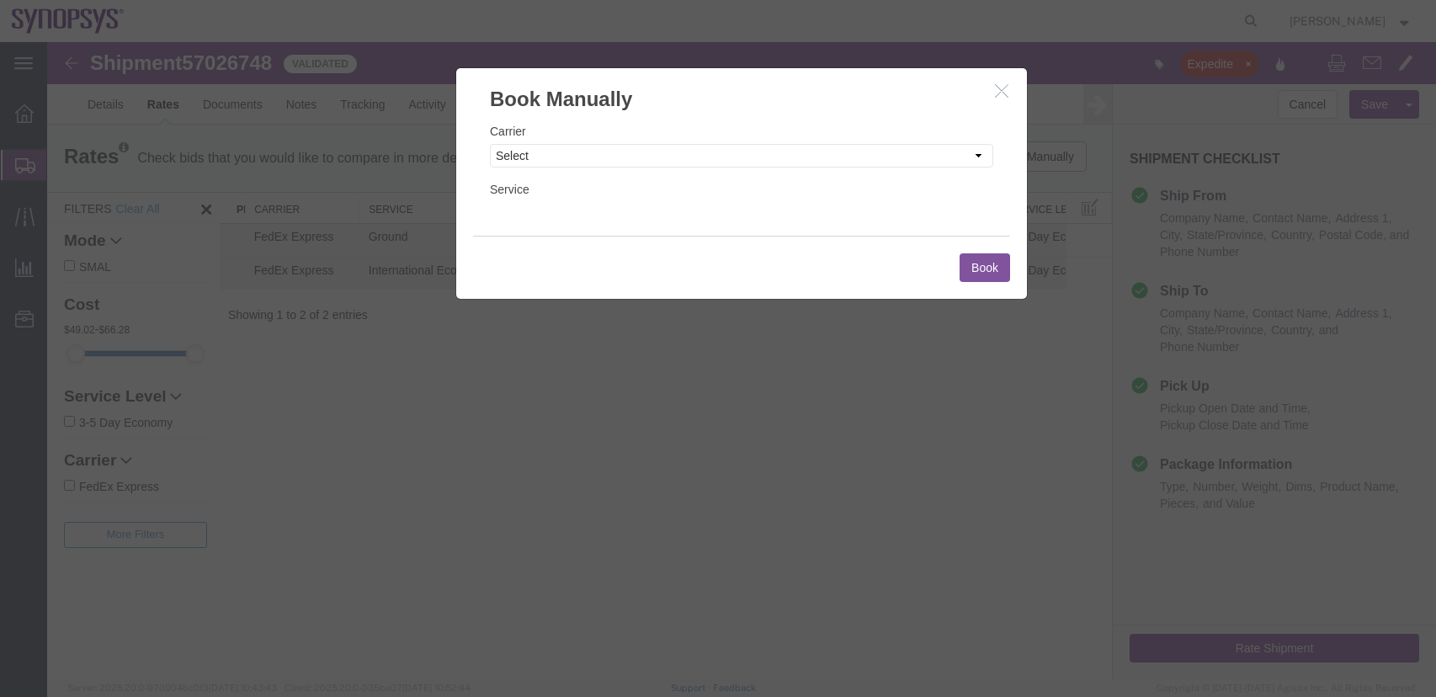
click at [737, 141] on div "Carrier Select Add New Carrier (and default service) AIT Worldwide DHL FedEx Ex…" at bounding box center [741, 144] width 503 height 45
drag, startPoint x: 734, startPoint y: 152, endPoint x: 704, endPoint y: 160, distance: 31.4
click at [733, 152] on select "Select Add New Carrier (and default service) AIT Worldwide DHL FedEx Express Ki…" at bounding box center [741, 156] width 503 height 24
select select "5"
click at [490, 144] on select "Select Add New Carrier (and default service) AIT Worldwide DHL FedEx Express Ki…" at bounding box center [741, 156] width 503 height 24
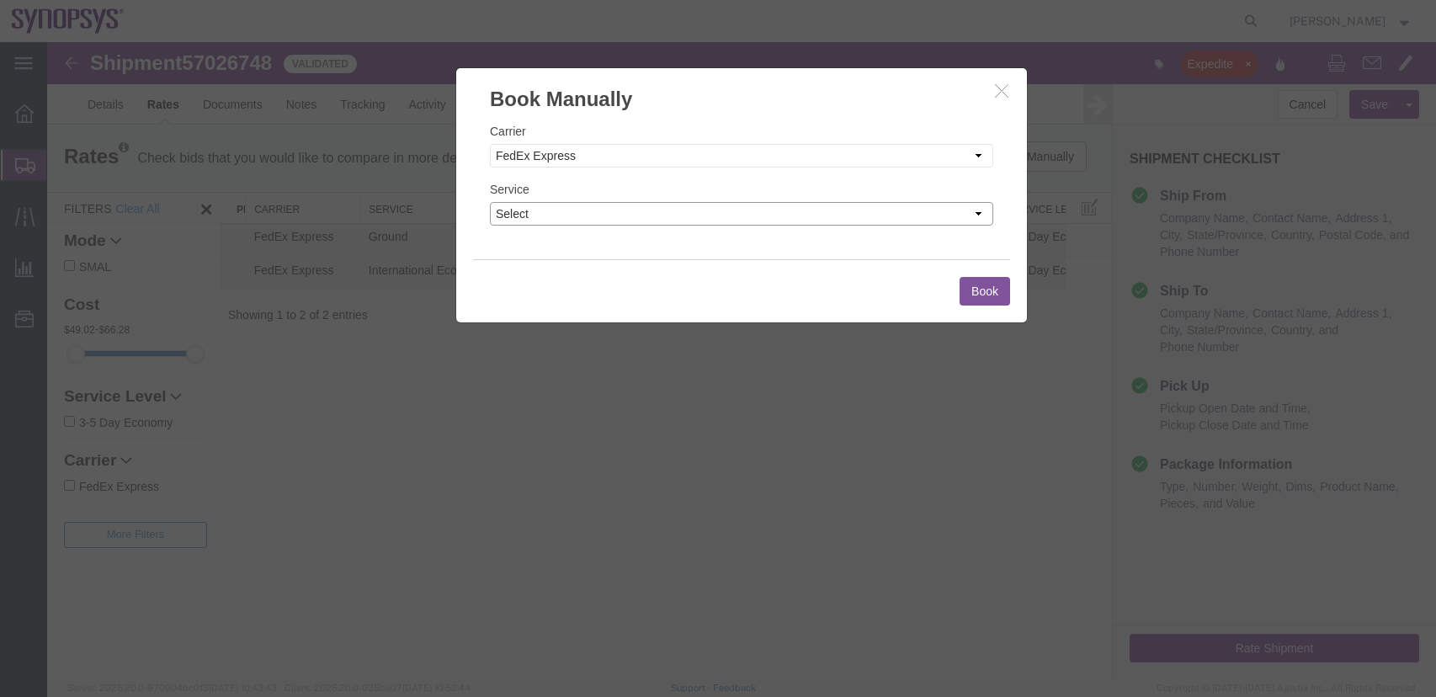
click at [630, 209] on select "Select 1Day Freight 2Day 2Day AM 2Day AM One Rate 2Day Freight 2Day One Rate 3 …" at bounding box center [741, 214] width 503 height 24
select select "15"
click at [490, 202] on select "Select 1Day Freight 2Day 2Day AM 2Day AM One Rate 2Day Freight 2Day One Rate 3 …" at bounding box center [741, 214] width 503 height 24
click at [994, 301] on button "Book" at bounding box center [985, 291] width 51 height 29
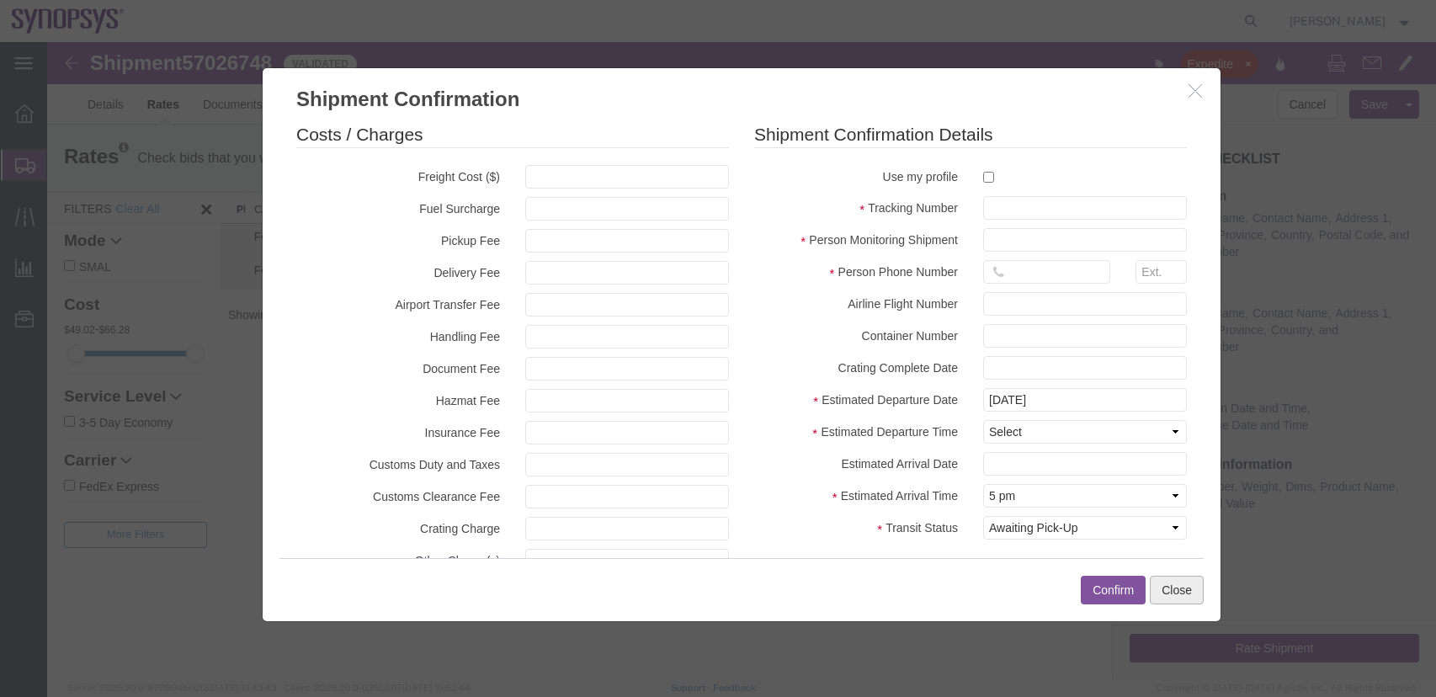
click at [1182, 590] on button "Close" at bounding box center [1177, 590] width 54 height 29
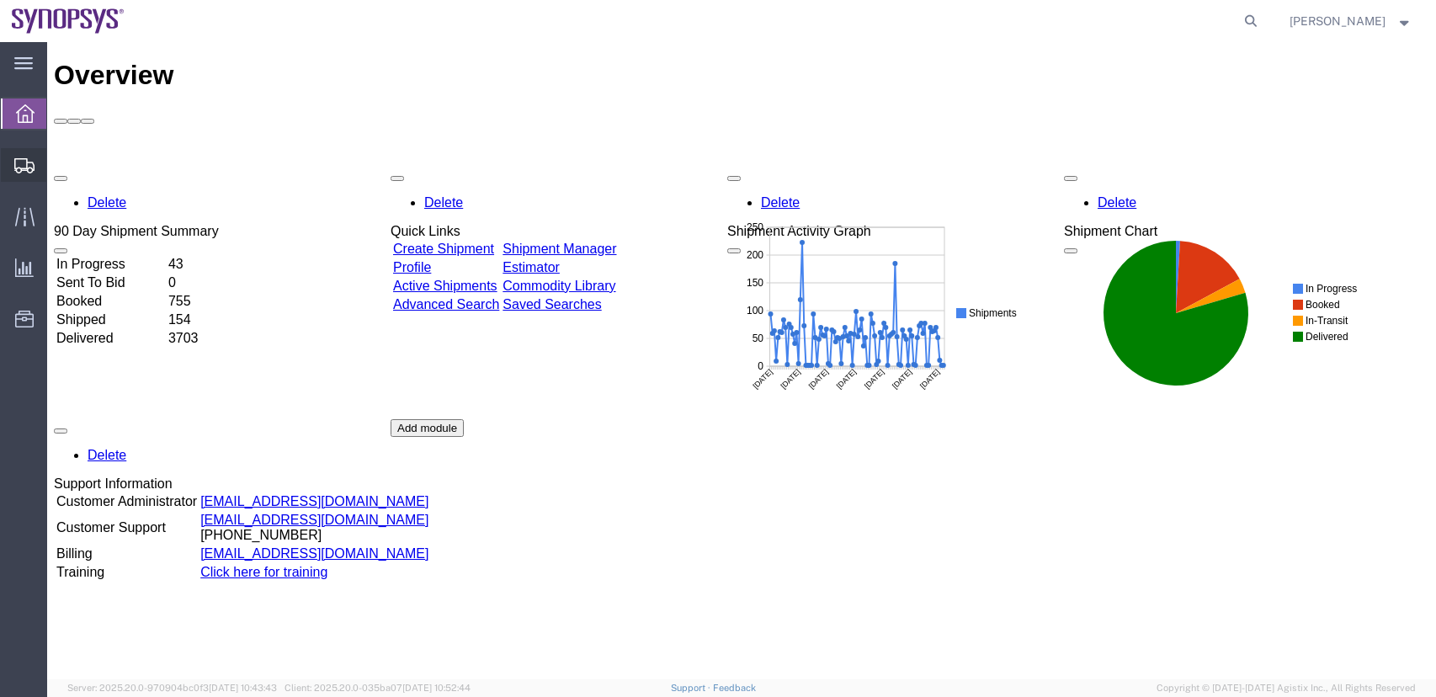
click at [0, 0] on span "Shipment Manager" at bounding box center [0, 0] width 0 height 0
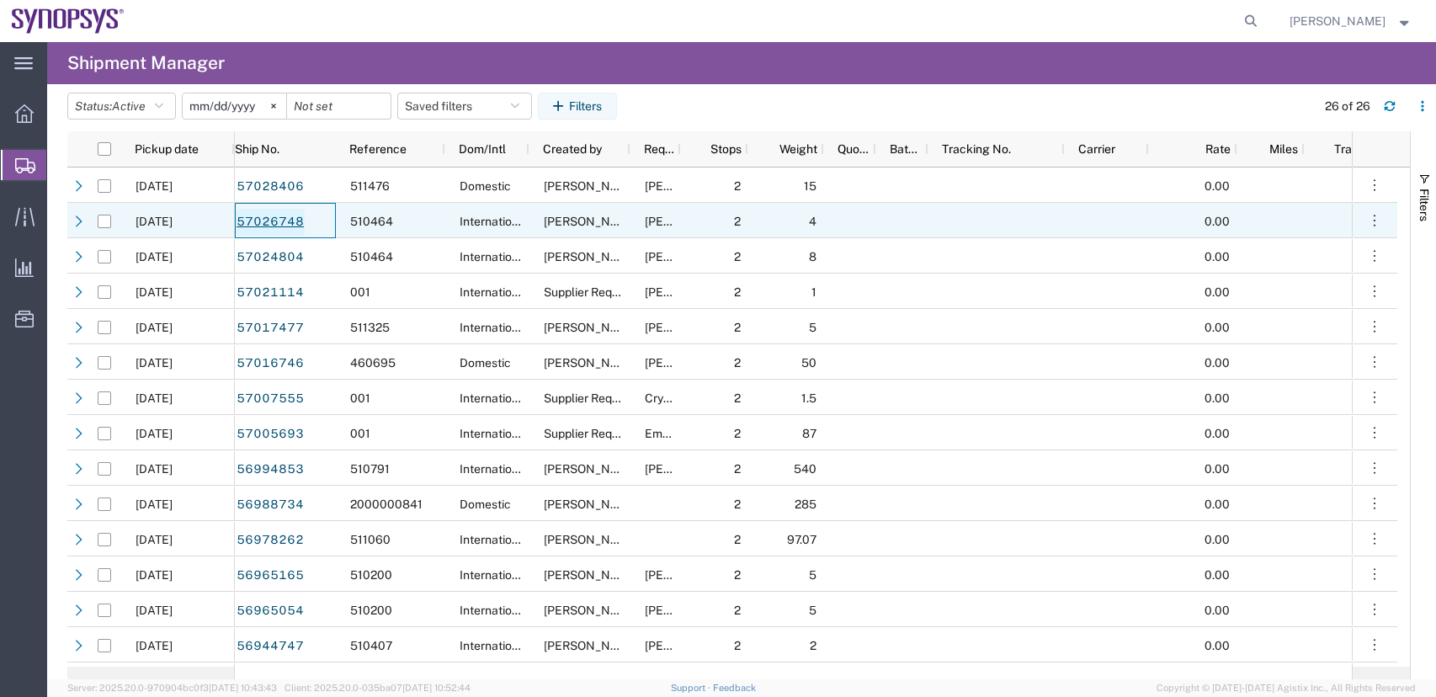
click at [272, 219] on link "57026748" at bounding box center [270, 222] width 69 height 27
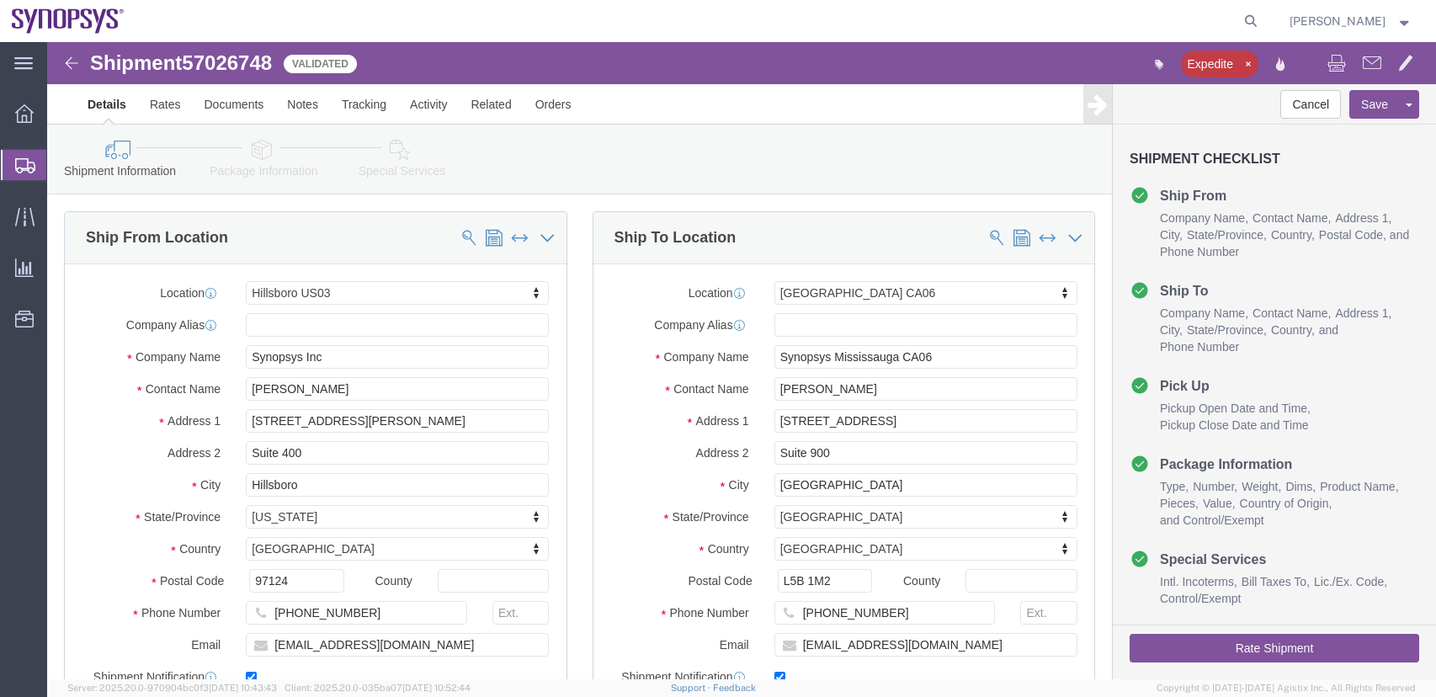
select select "63190"
select select "63078"
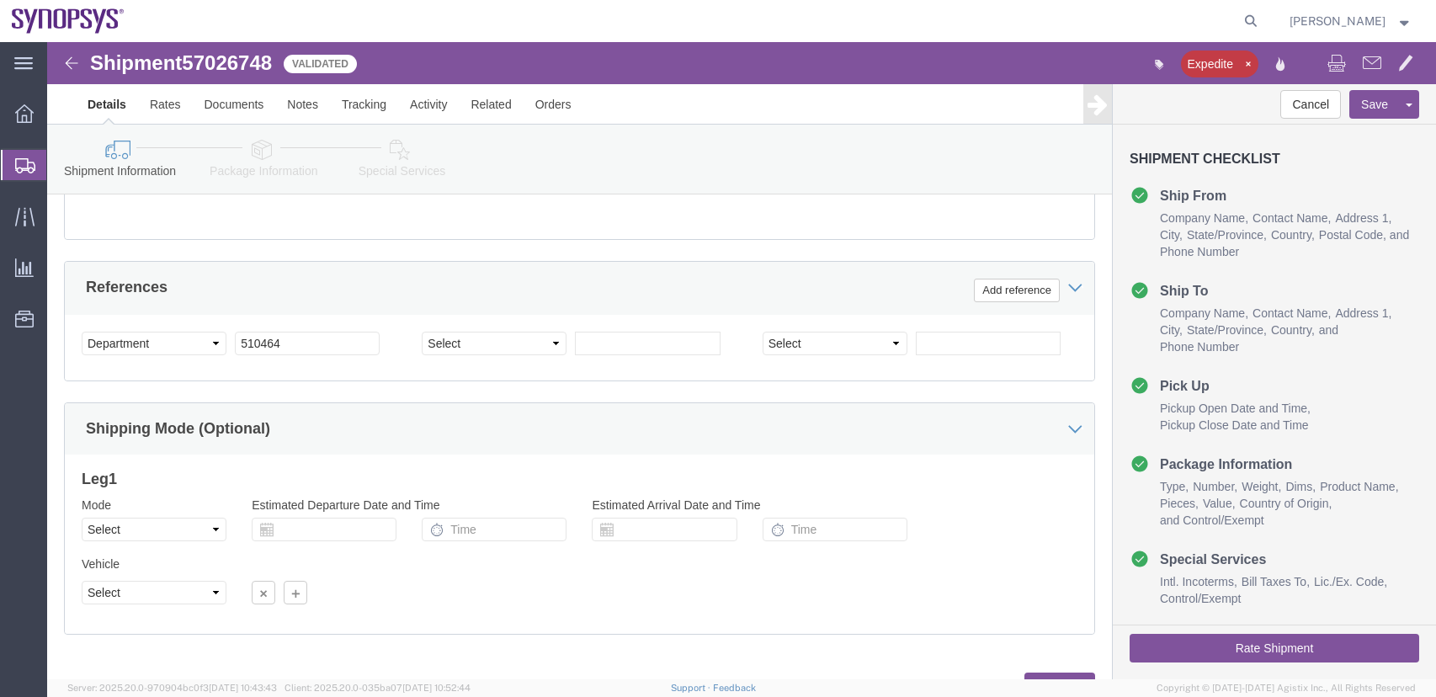
scroll to position [808, 0]
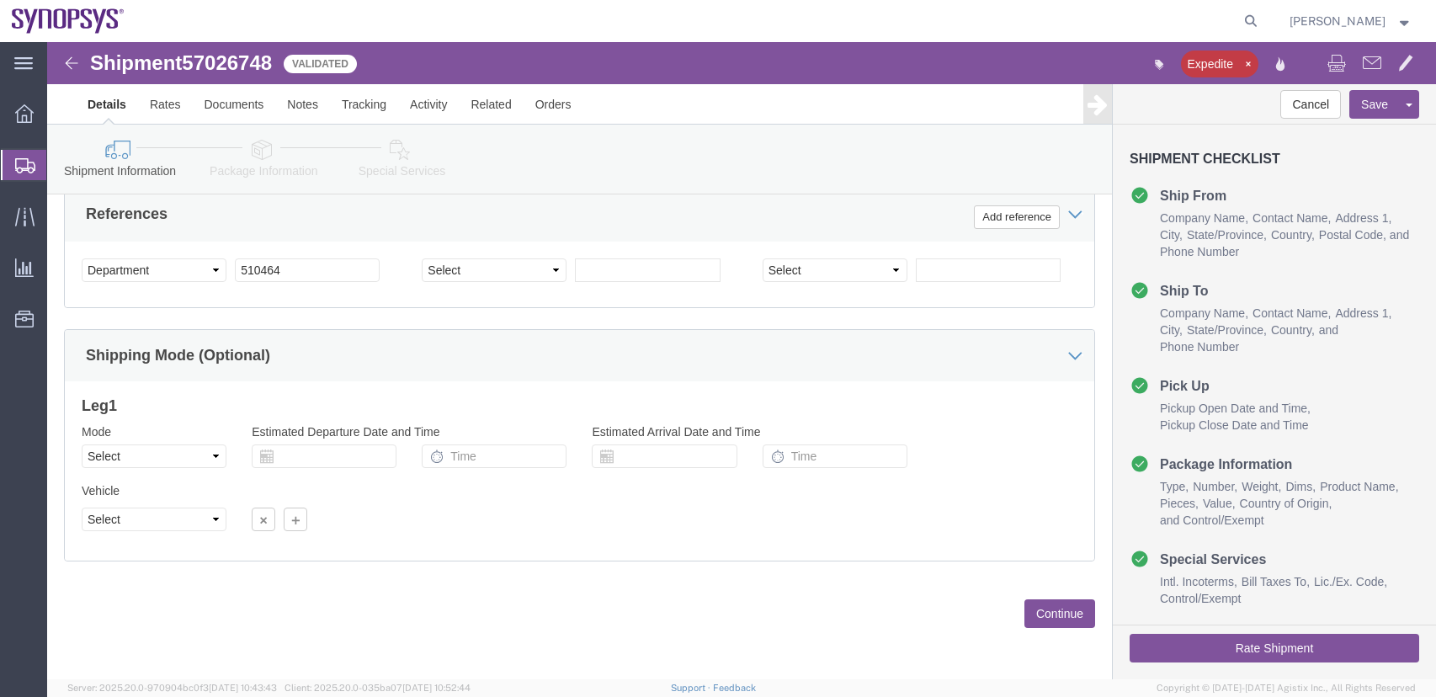
click button "Continue"
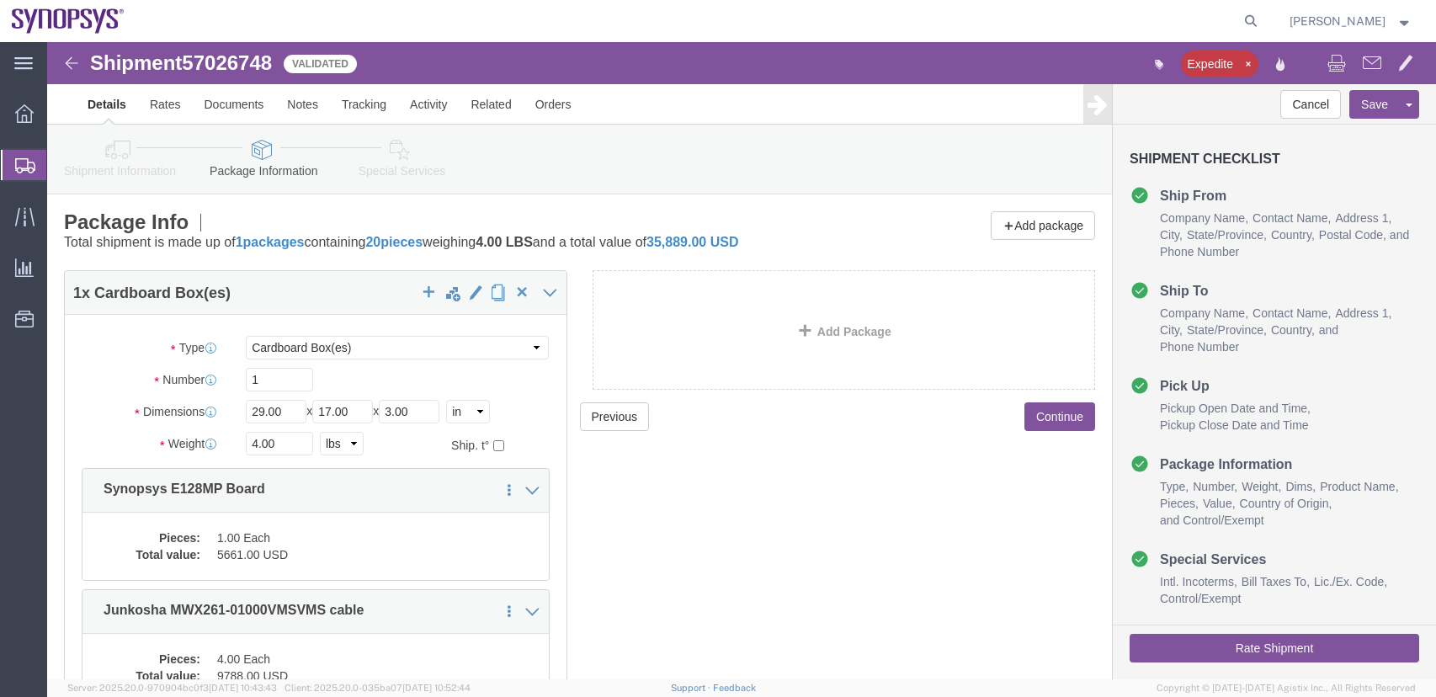
click button "Continue"
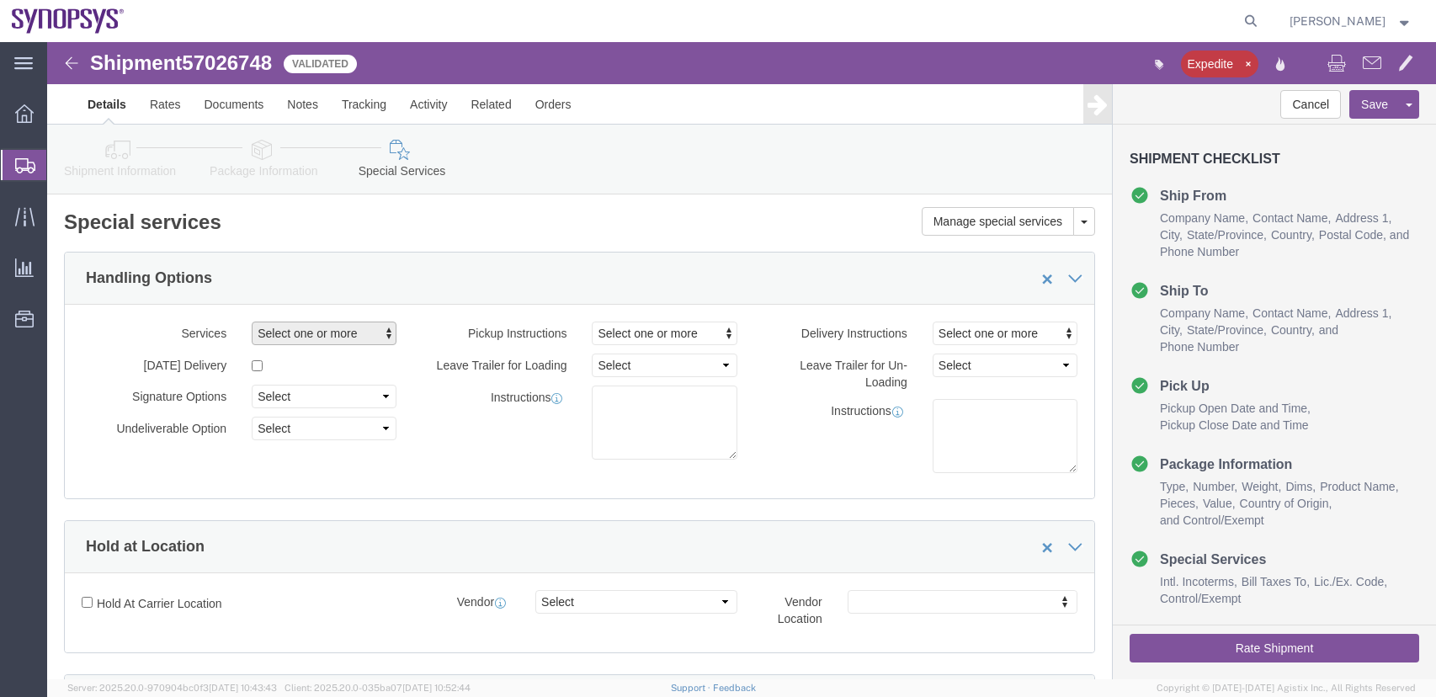
click span "Select one or more"
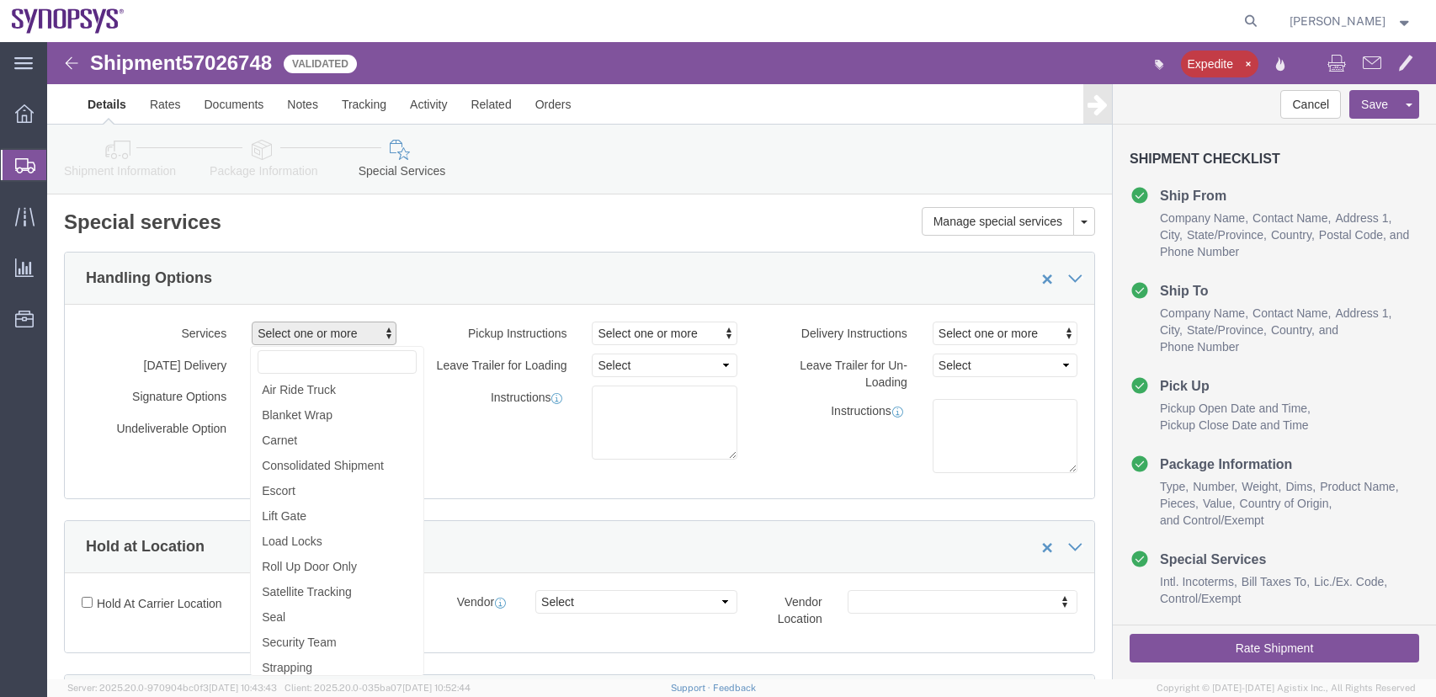
click div "Handling Options"
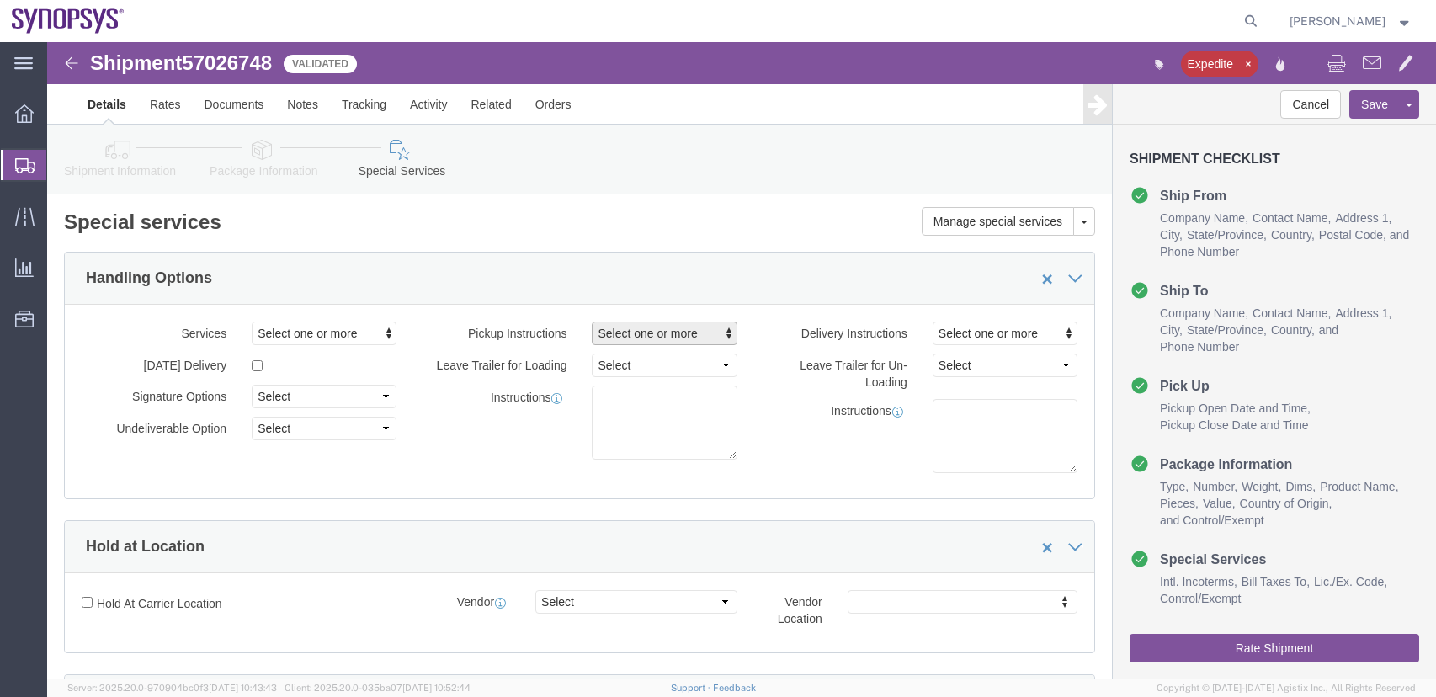
click span "Select one or more"
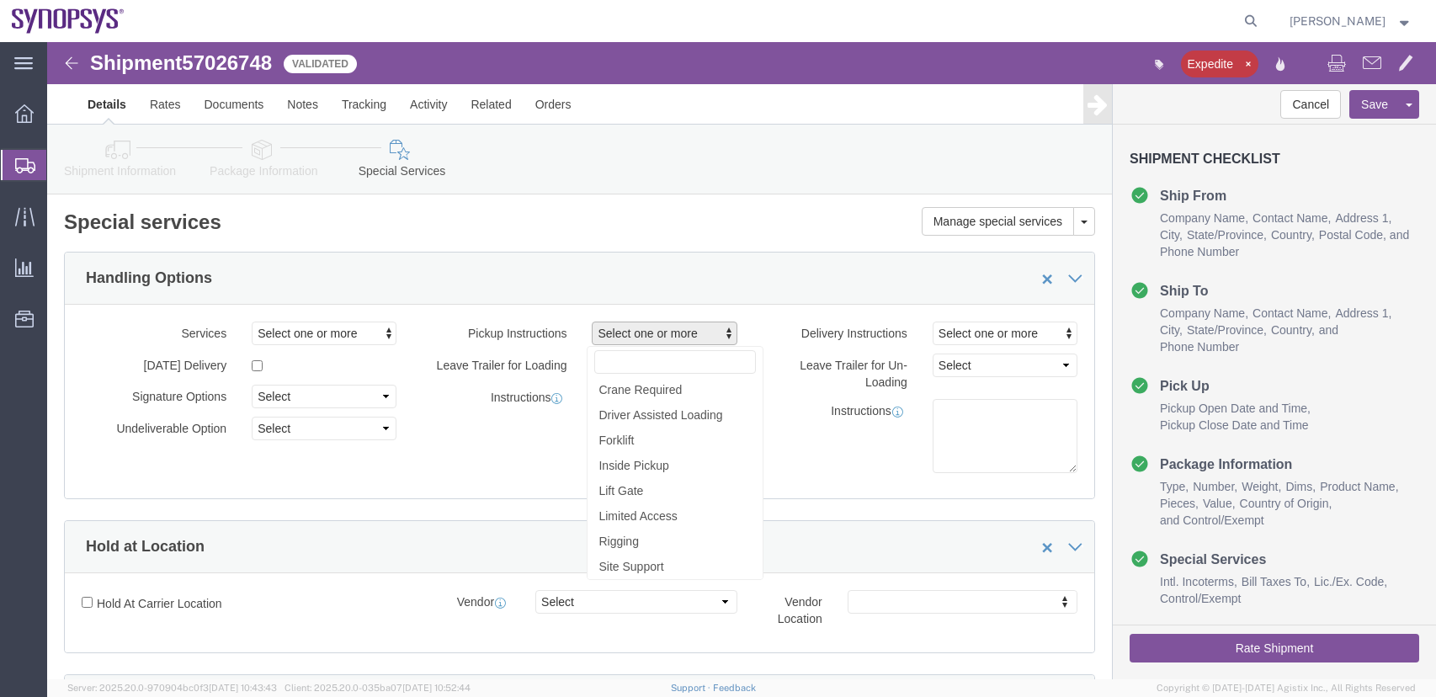
click h2 "Special services"
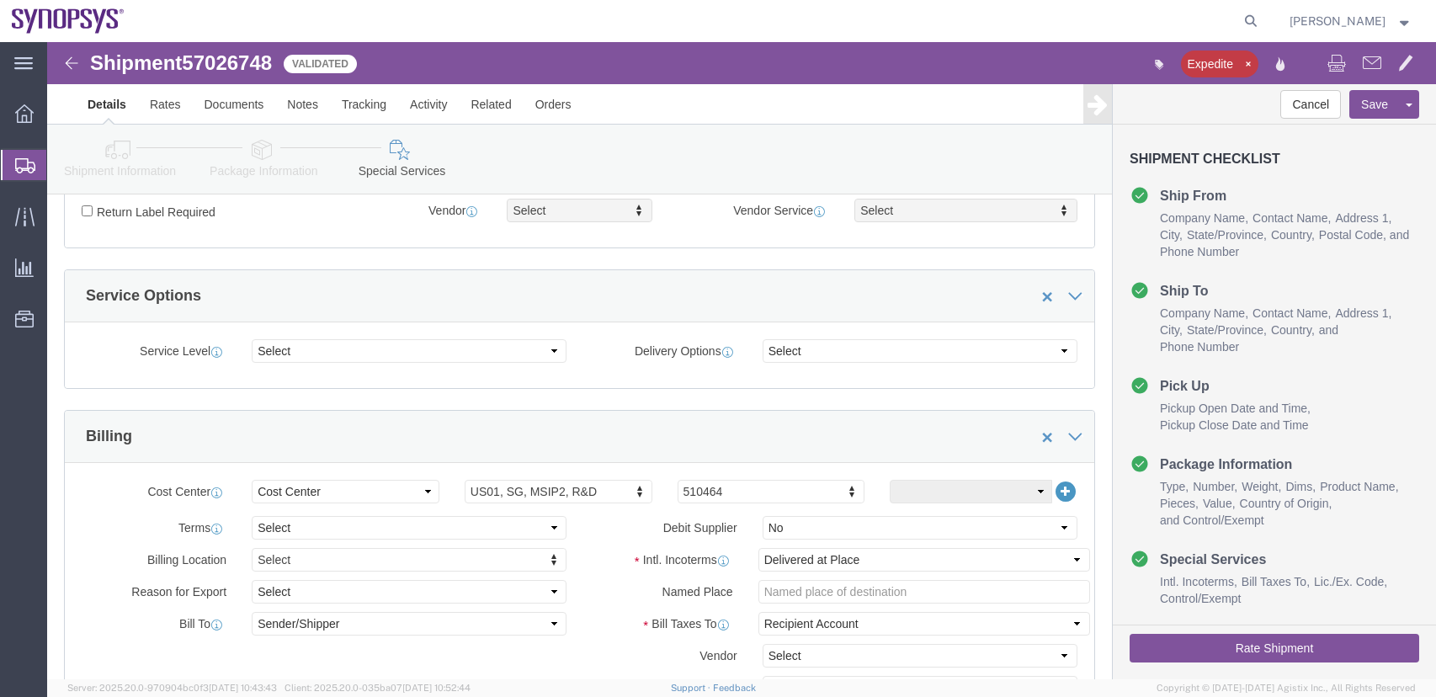
scroll to position [589, 0]
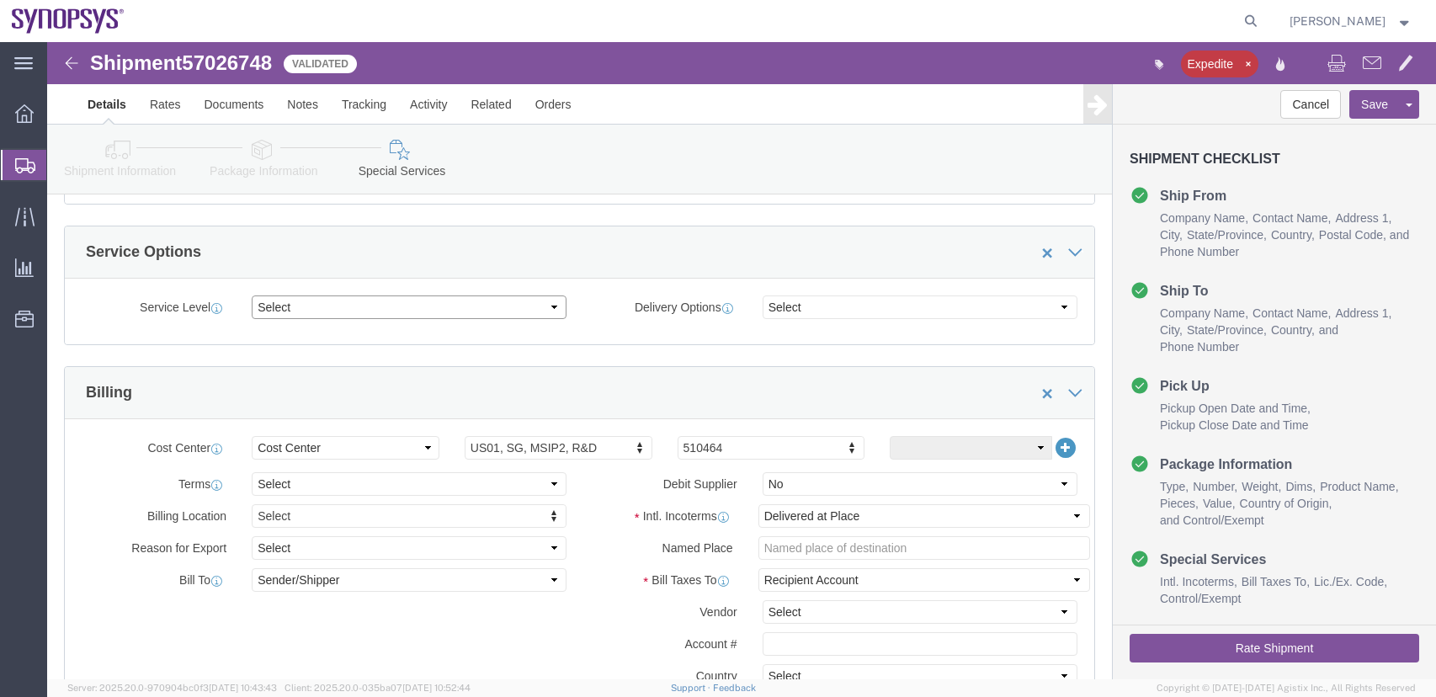
click select "Select 1 Day 2 Day 3-5 Day Economy 5+ Day"
click select "Select ATA DTA DTD"
click select "Select 1 Day 2 Day 3-5 Day Economy 5+ Day"
click div "Manage special services Handling Options Hold at Location Return Info Service O…"
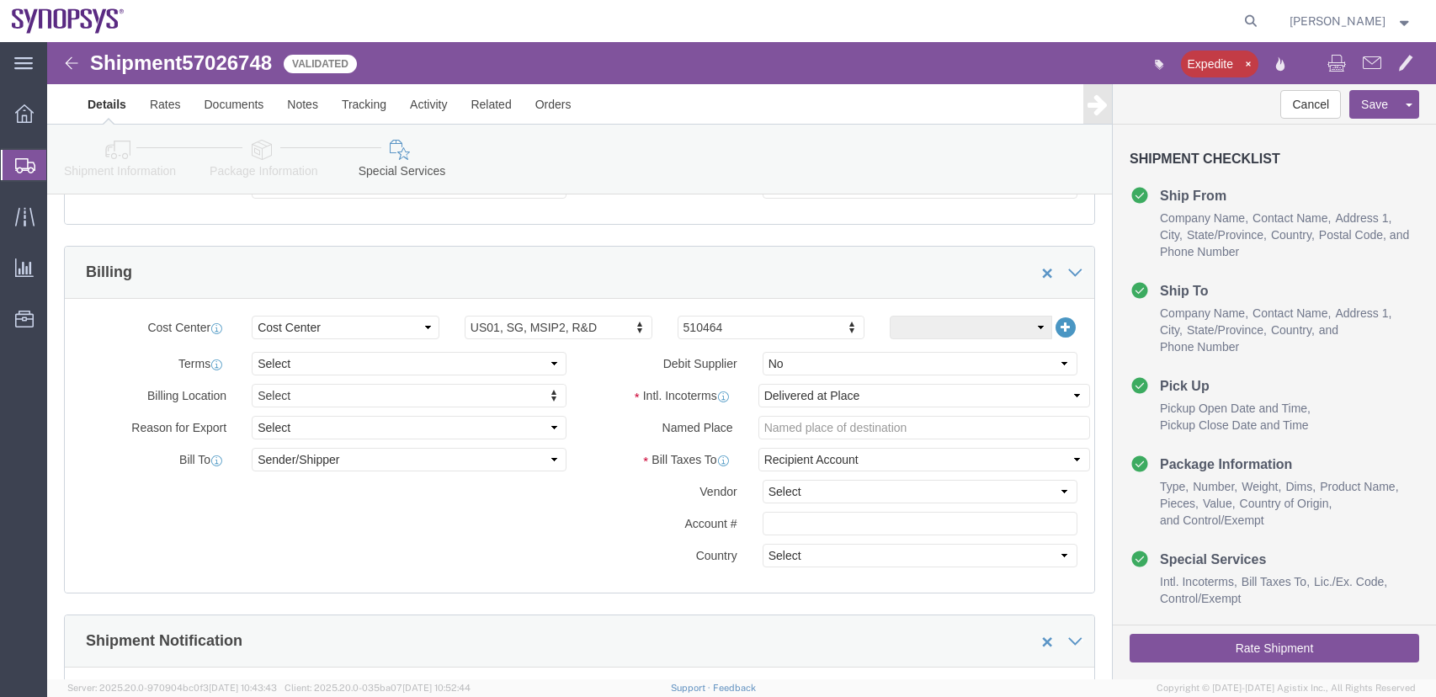
scroll to position [758, 0]
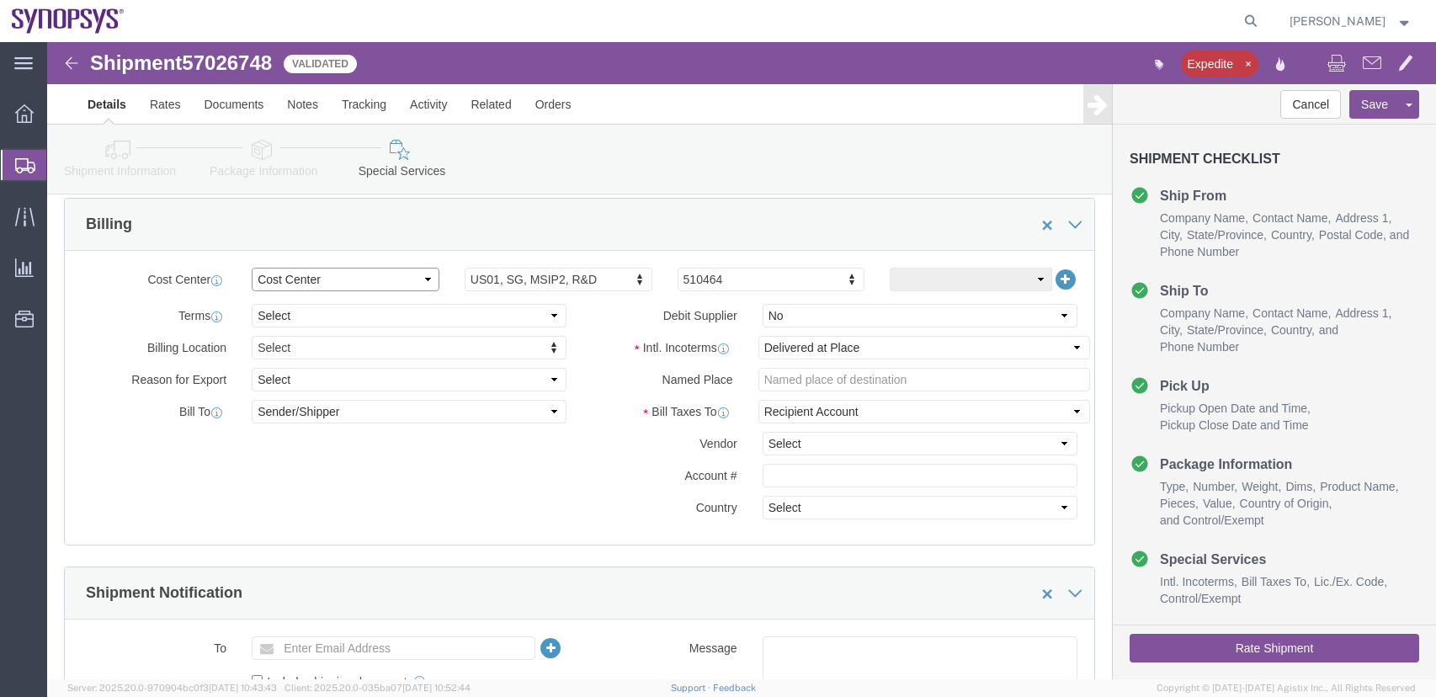
click select "Select Buyer Cost Center Department Operations Number Order Number Sales Person"
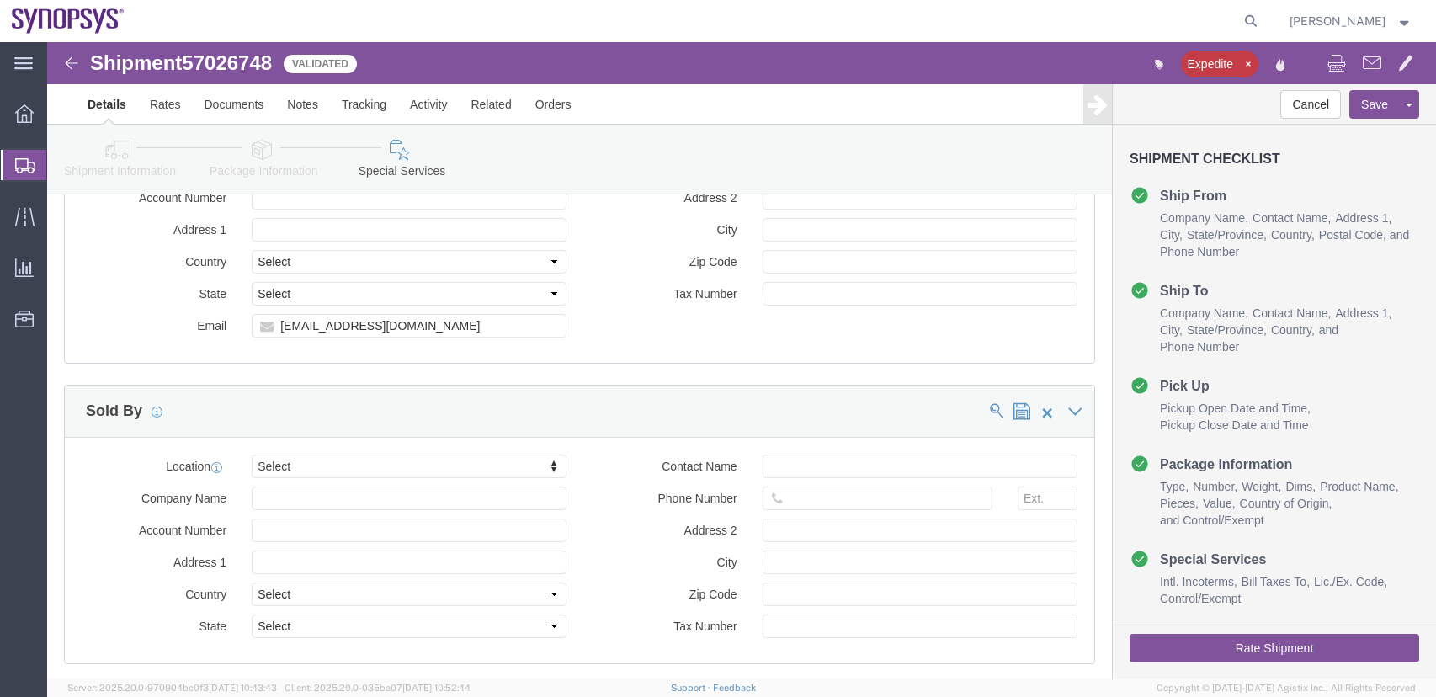
scroll to position [1347, 0]
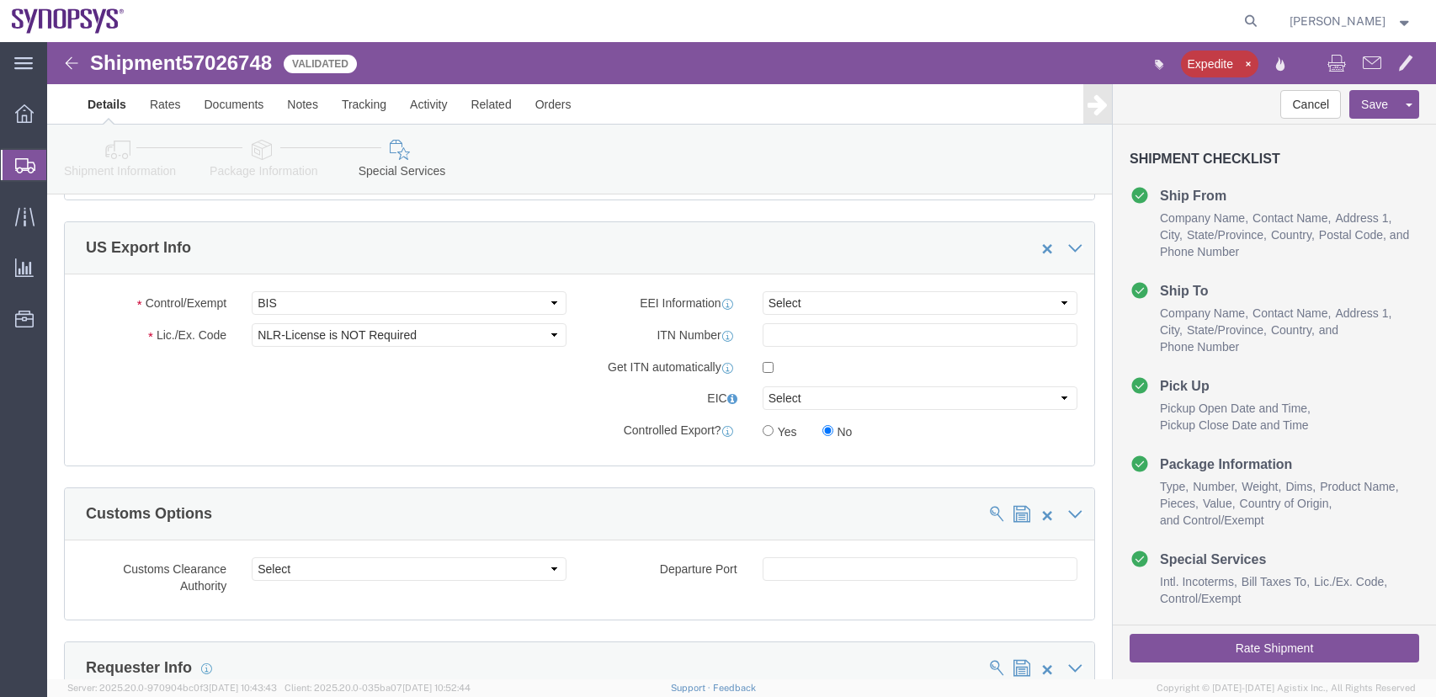
click div "Control/Exempt Select ATF BIS DEA EPA FDA FTR ITAR OFAC Other (OPA) Lic./Ex. Co…"
click select "Select ATF BIS DEA EPA FDA FTR ITAR OFAC Other (OPA)"
select select
click select "Select ATF BIS DEA EPA FDA FTR ITAR OFAC Other (OPA)"
drag, startPoint x: 49, startPoint y: 19, endPoint x: 229, endPoint y: 18, distance: 180.1
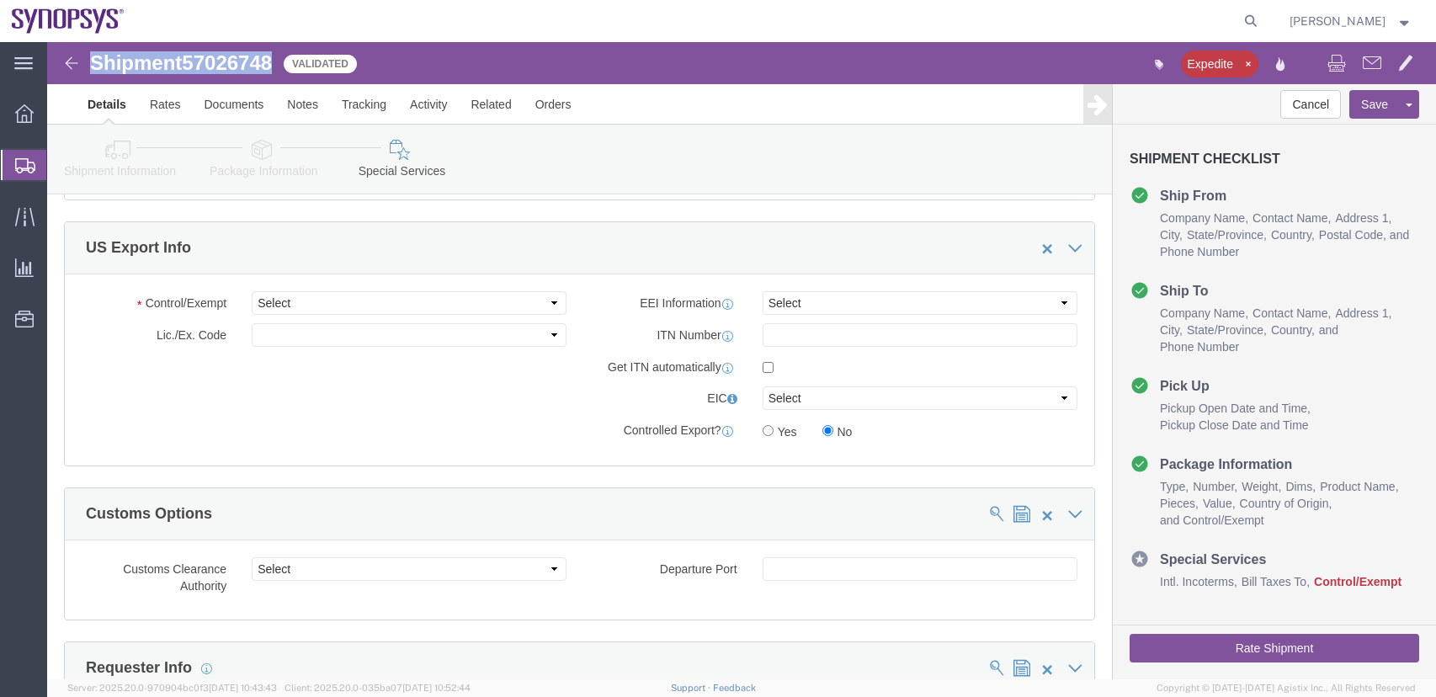
click h1 "Shipment 57026748"
copy h1 "Shipment 57026748"
click img
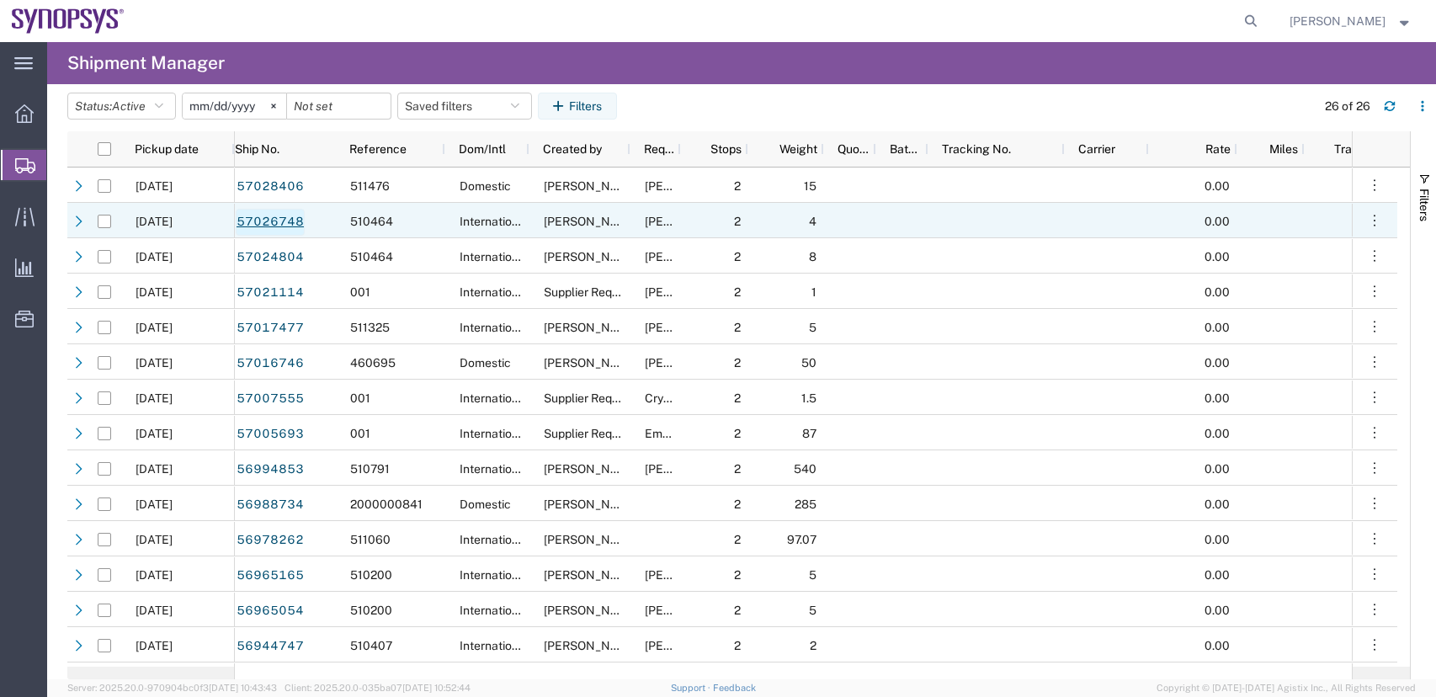
click at [268, 217] on link "57026748" at bounding box center [270, 222] width 69 height 27
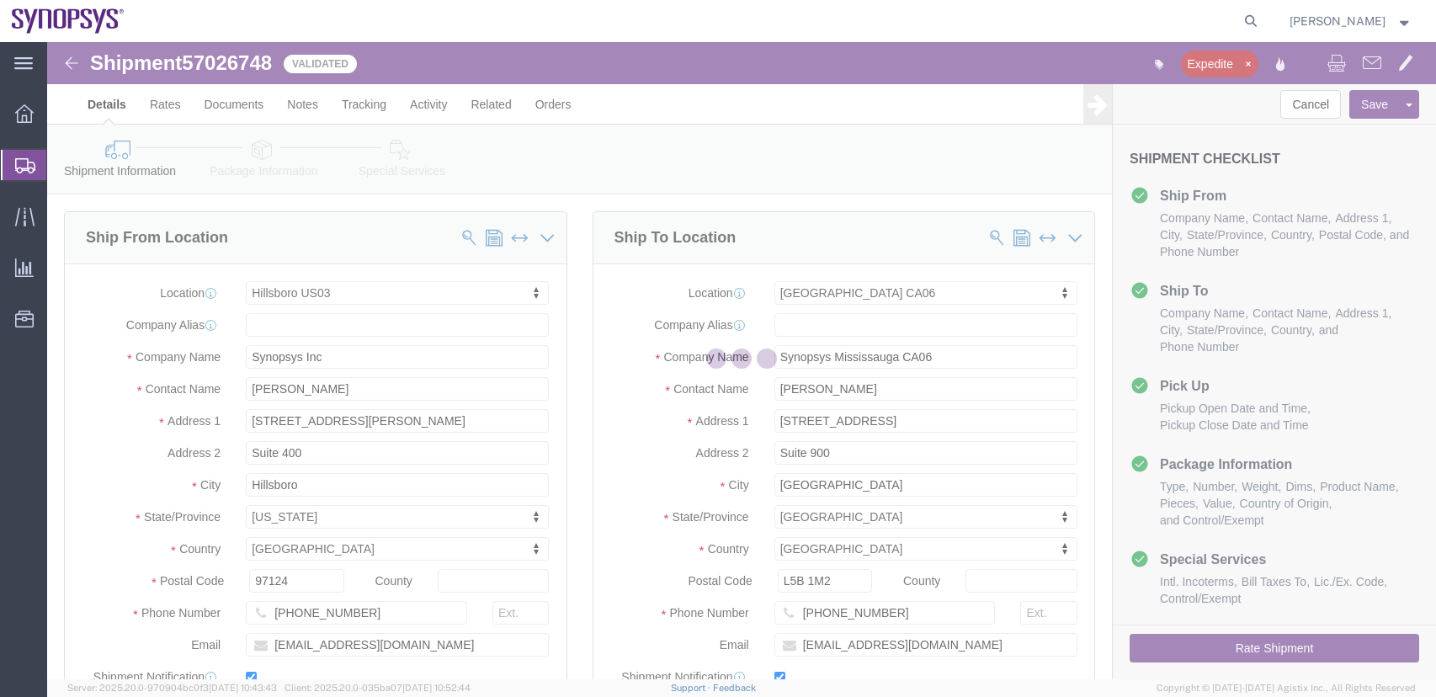
select select "63190"
select select "63078"
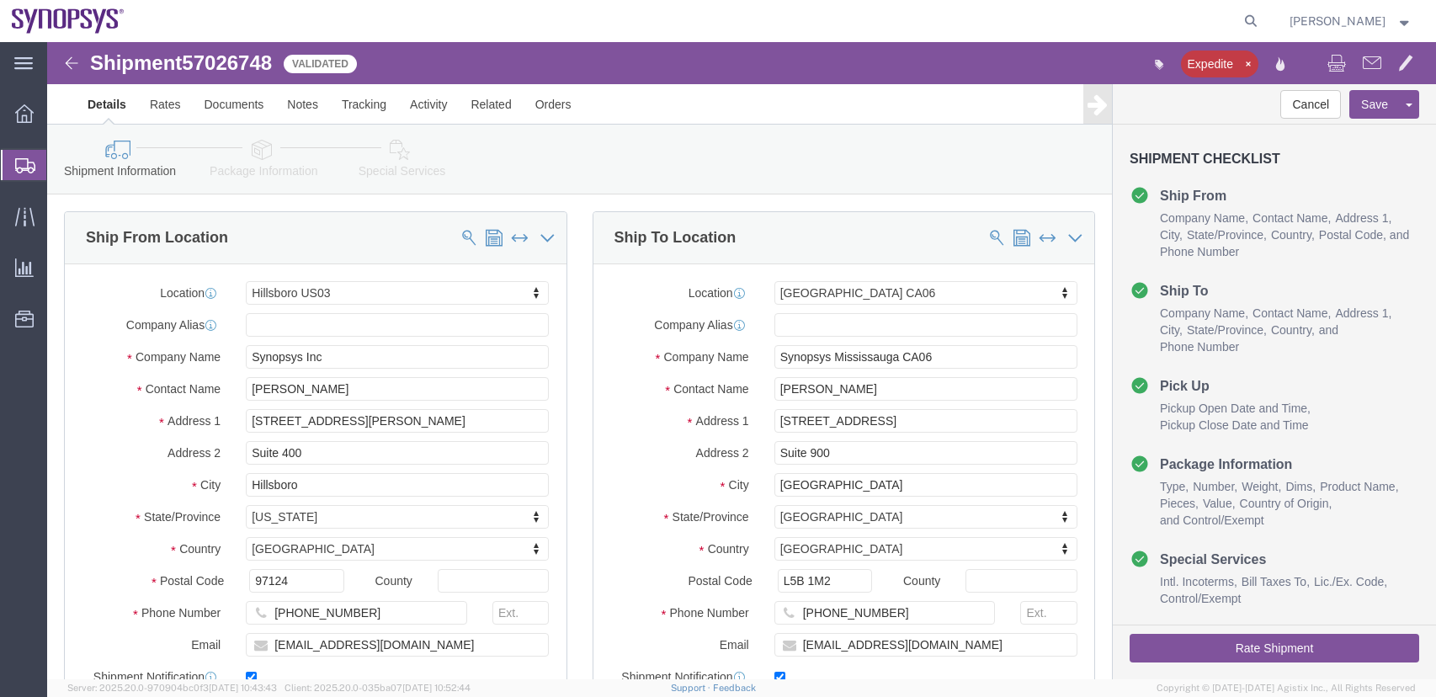
click img
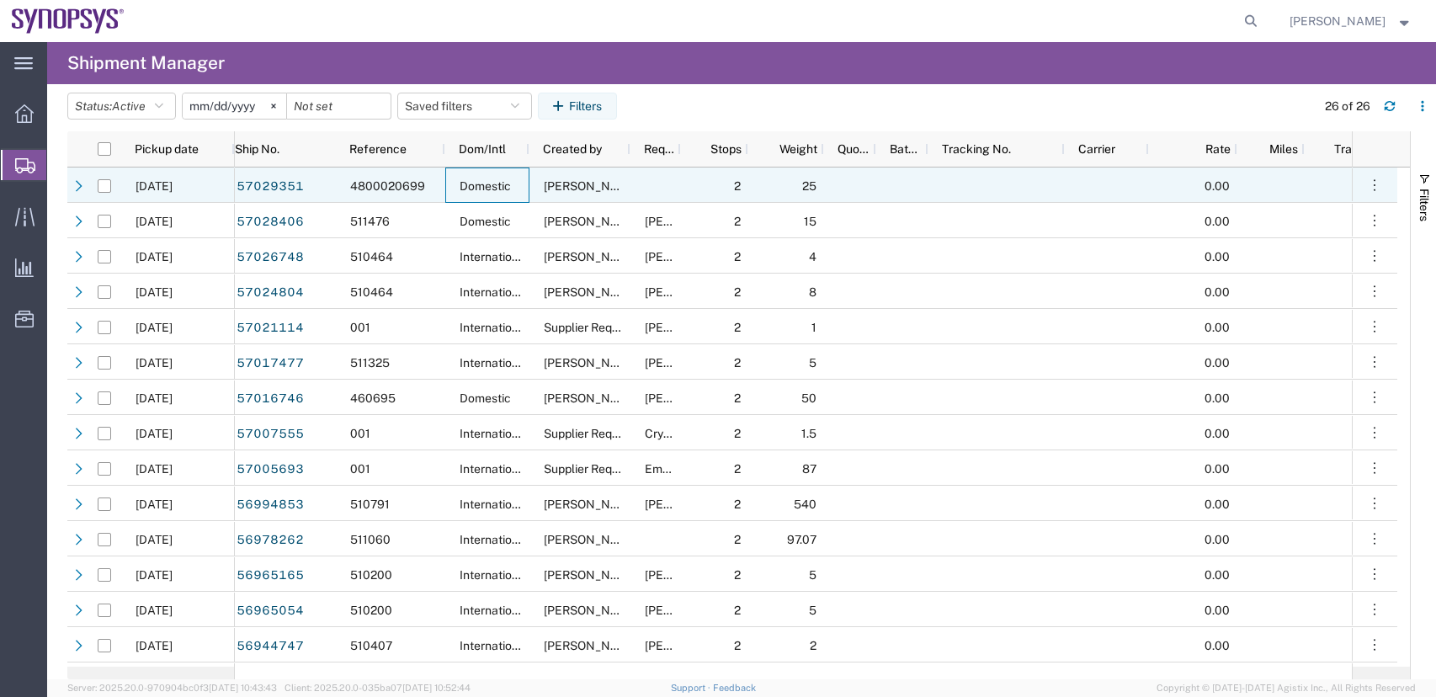
drag, startPoint x: 481, startPoint y: 168, endPoint x: 462, endPoint y: 168, distance: 18.5
click at [462, 168] on div "Domestic" at bounding box center [487, 185] width 84 height 35
